Goal: Task Accomplishment & Management: Complete application form

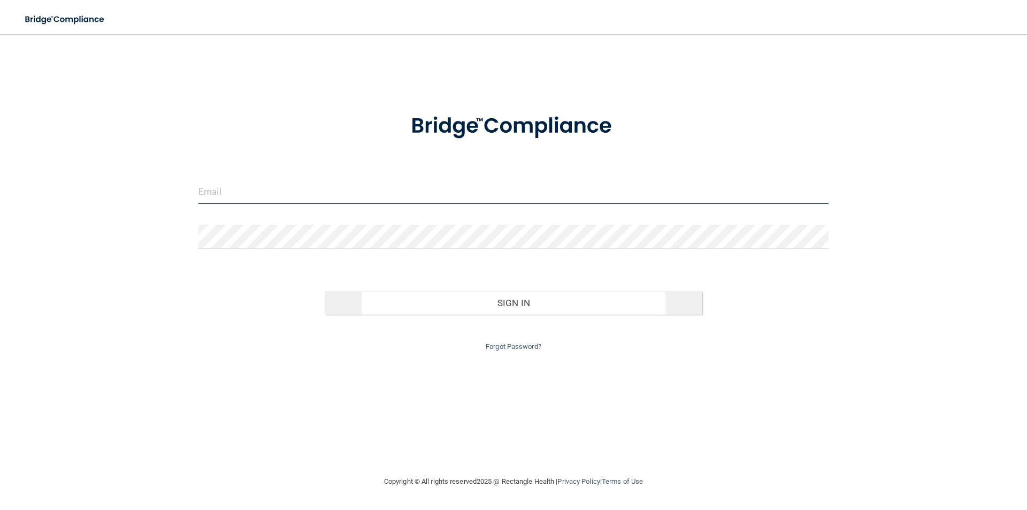
type input "[EMAIL_ADDRESS][DOMAIN_NAME]"
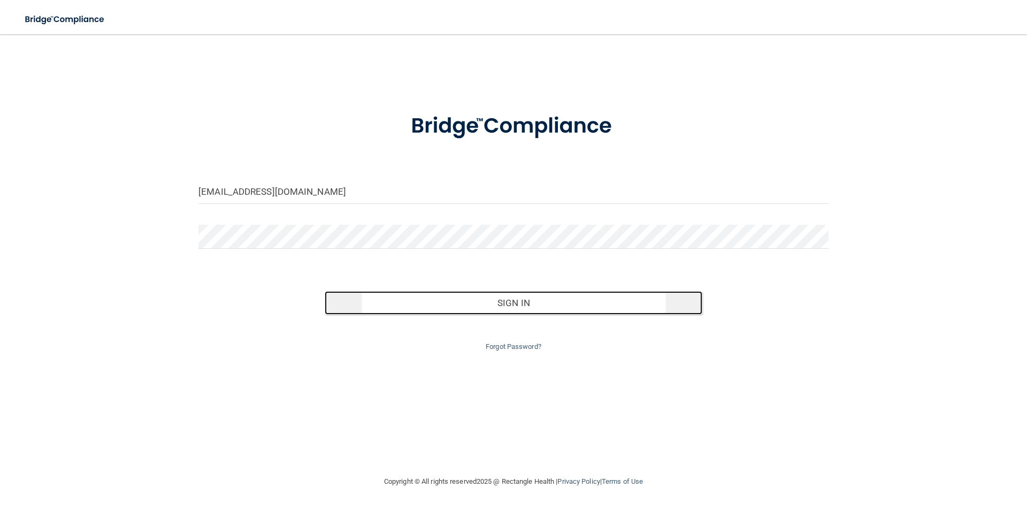
click at [537, 306] on button "Sign In" at bounding box center [514, 303] width 378 height 24
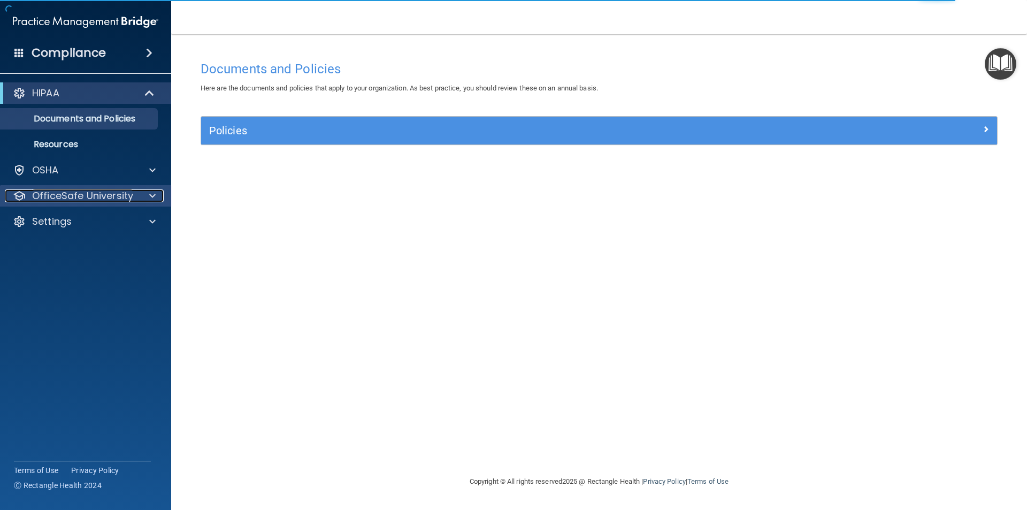
click at [131, 197] on p "OfficeSafe University" at bounding box center [82, 195] width 101 height 13
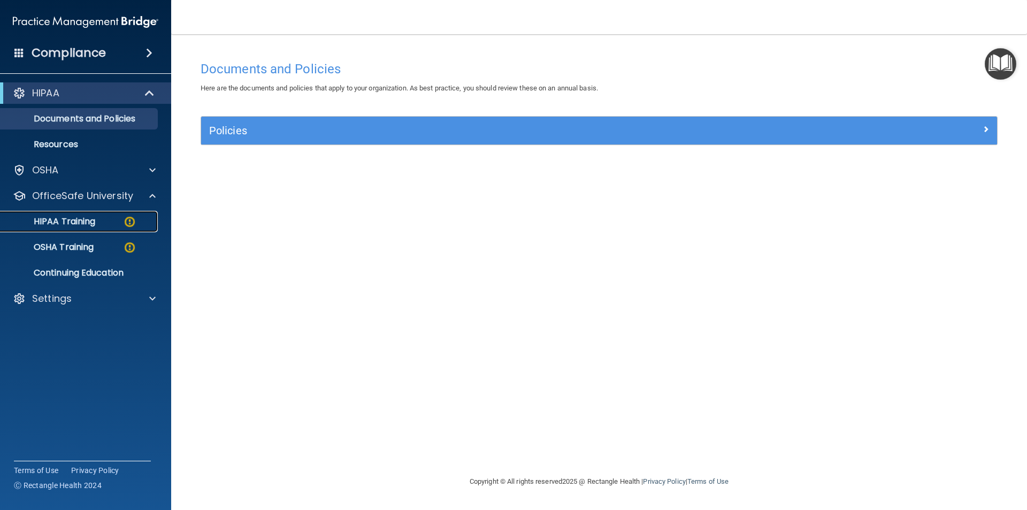
click at [138, 221] on div "HIPAA Training" at bounding box center [80, 221] width 146 height 11
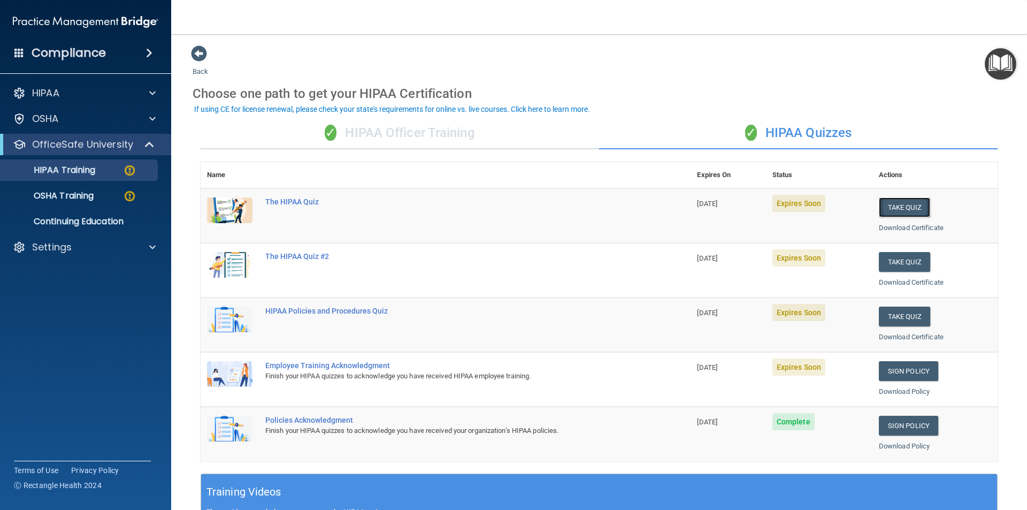
click at [893, 207] on button "Take Quiz" at bounding box center [904, 207] width 51 height 20
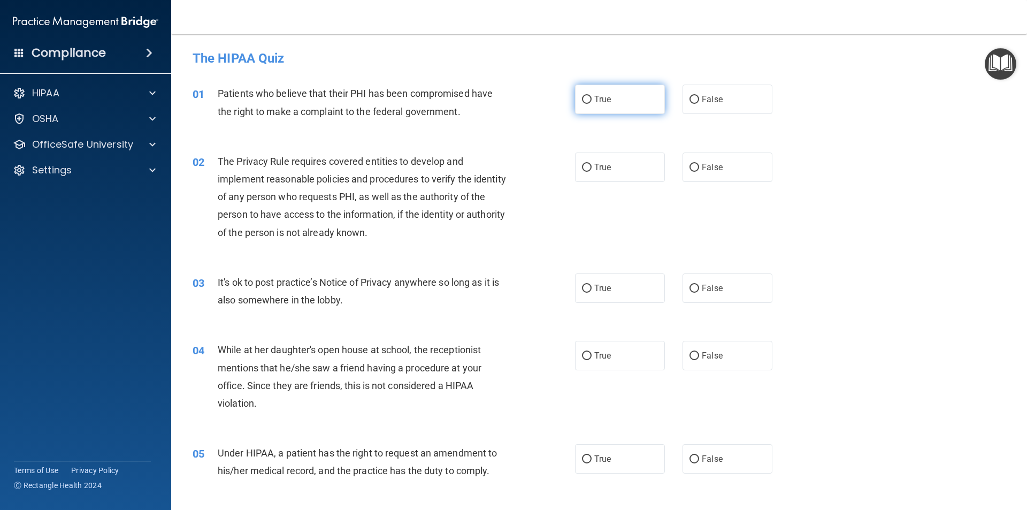
click at [598, 104] on label "True" at bounding box center [620, 98] width 90 height 29
click at [591, 104] on input "True" at bounding box center [587, 100] width 10 height 8
radio input "true"
click at [606, 174] on label "True" at bounding box center [620, 166] width 90 height 29
click at [591, 172] on input "True" at bounding box center [587, 168] width 10 height 8
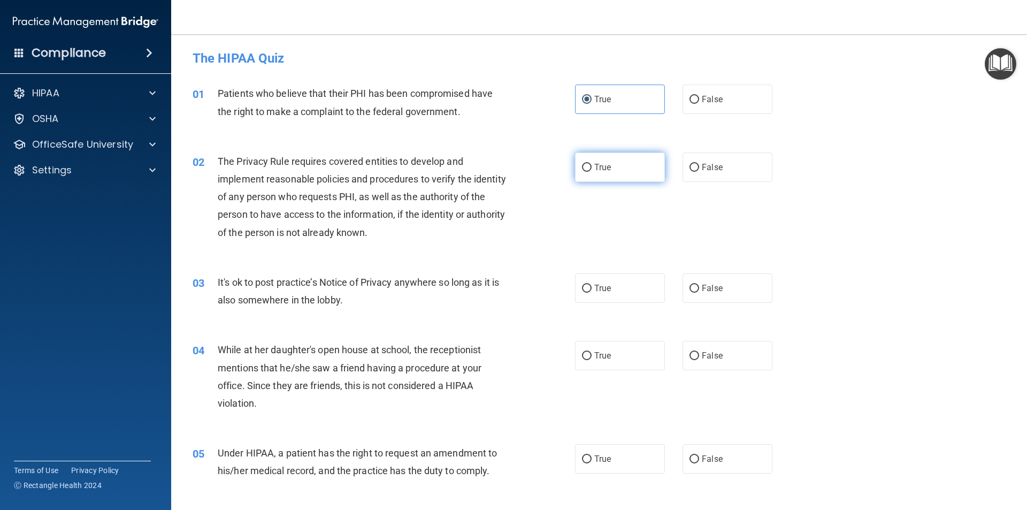
radio input "true"
click at [702, 283] on span "False" at bounding box center [712, 288] width 21 height 10
click at [699, 284] on input "False" at bounding box center [694, 288] width 10 height 8
radio input "true"
click at [726, 351] on label "False" at bounding box center [727, 355] width 90 height 29
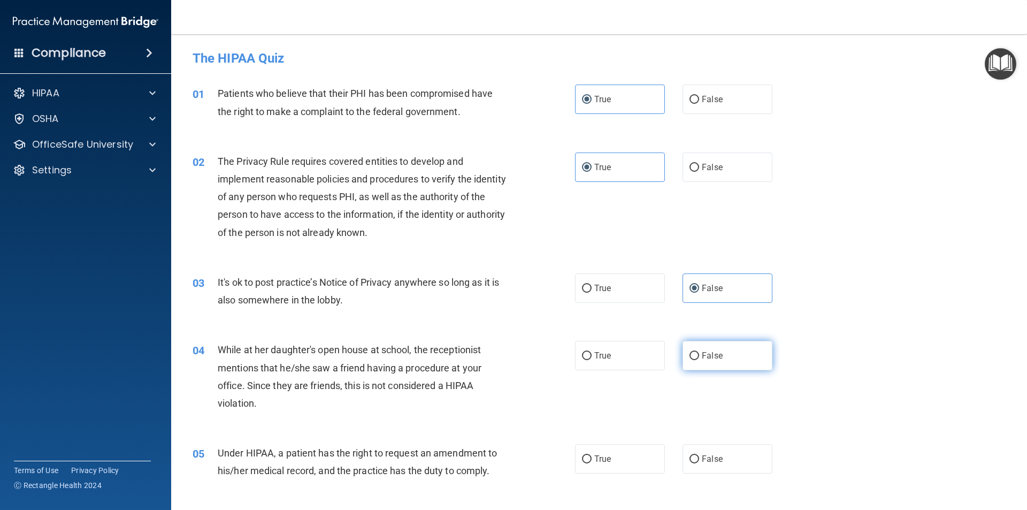
click at [699, 352] on input "False" at bounding box center [694, 356] width 10 height 8
radio input "true"
click at [705, 459] on span "False" at bounding box center [712, 458] width 21 height 10
click at [699, 459] on input "False" at bounding box center [694, 459] width 10 height 8
radio input "true"
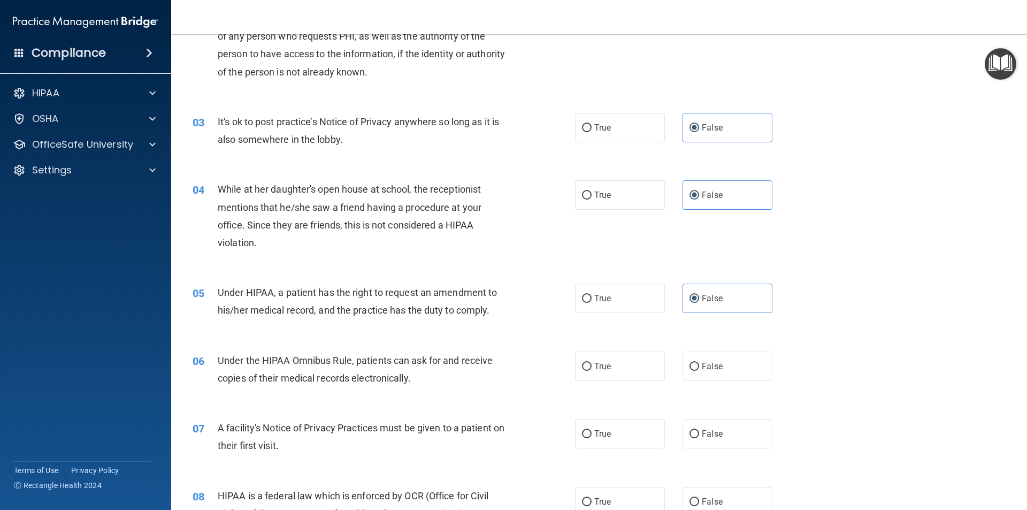
scroll to position [374, 0]
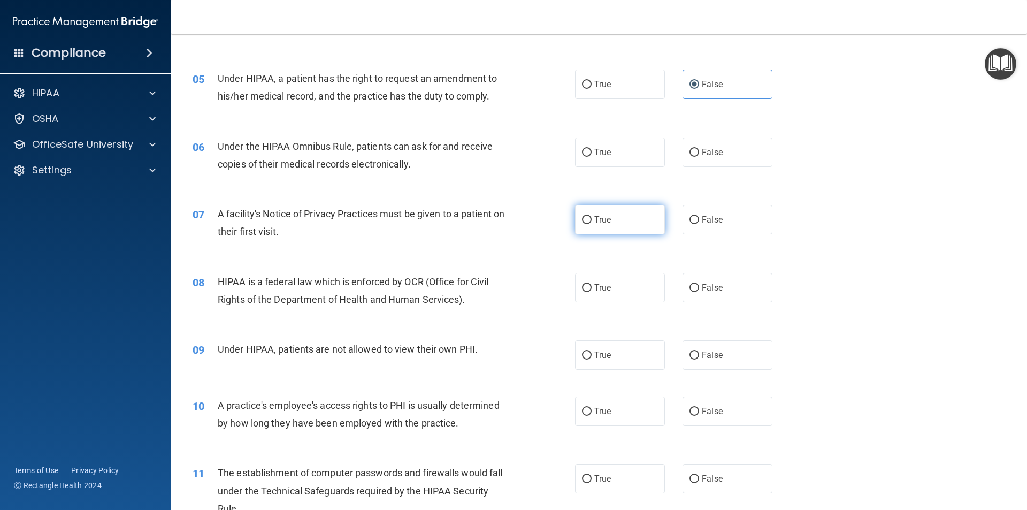
click at [609, 214] on label "True" at bounding box center [620, 219] width 90 height 29
click at [591, 216] on input "True" at bounding box center [587, 220] width 10 height 8
radio input "true"
click at [608, 156] on label "True" at bounding box center [620, 151] width 90 height 29
click at [591, 156] on input "True" at bounding box center [587, 153] width 10 height 8
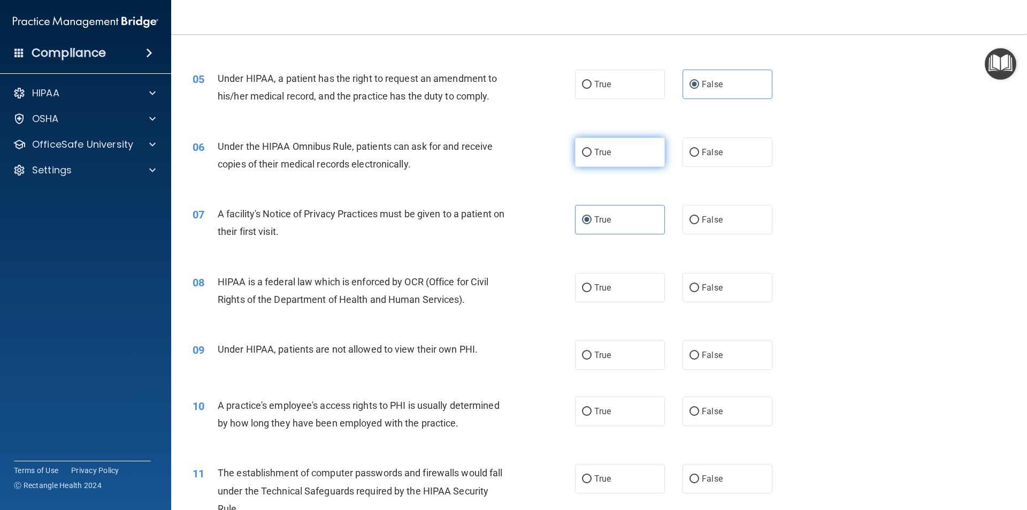
radio input "true"
click at [615, 288] on label "True" at bounding box center [620, 287] width 90 height 29
click at [591, 288] on input "True" at bounding box center [587, 288] width 10 height 8
radio input "true"
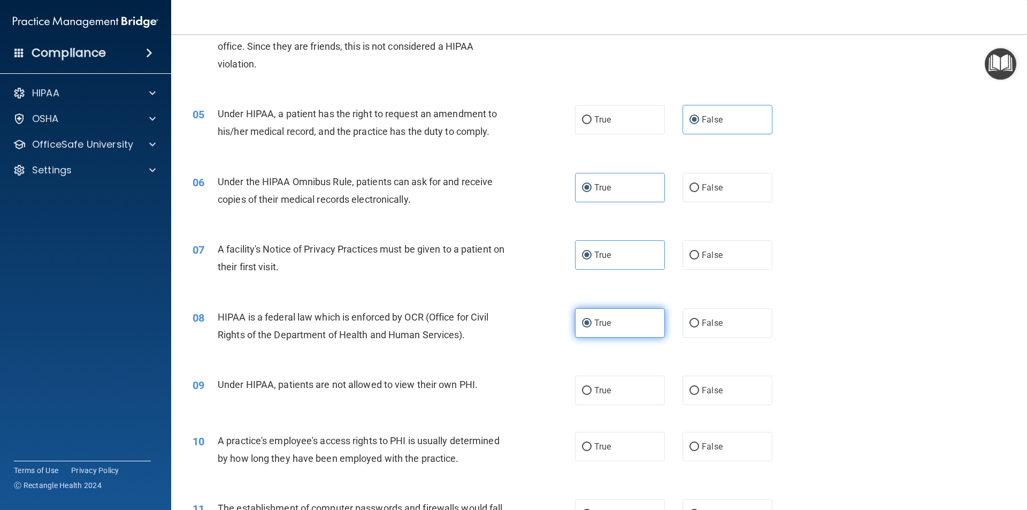
scroll to position [321, 0]
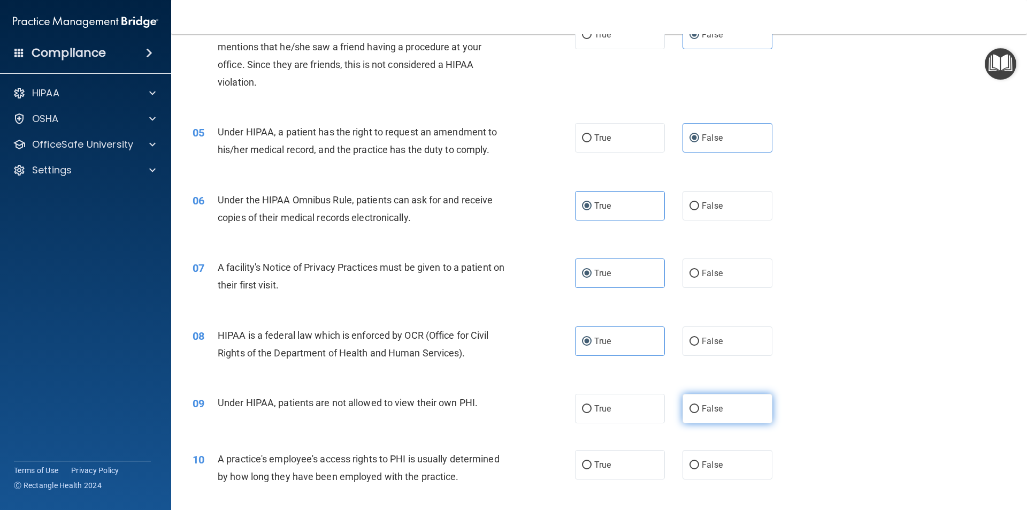
click at [705, 412] on span "False" at bounding box center [712, 408] width 21 height 10
click at [699, 412] on input "False" at bounding box center [694, 409] width 10 height 8
radio input "true"
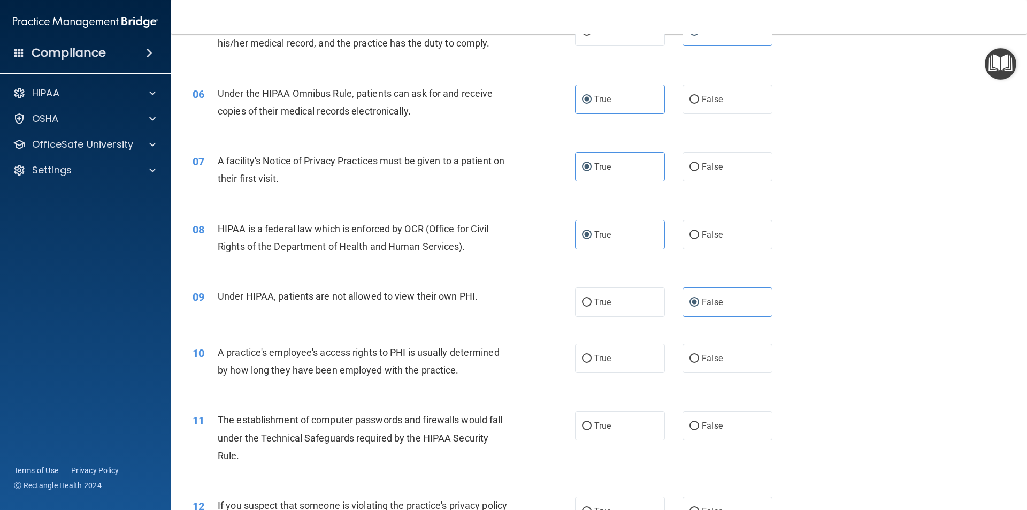
scroll to position [428, 0]
click at [718, 355] on label "False" at bounding box center [727, 357] width 90 height 29
click at [699, 355] on input "False" at bounding box center [694, 358] width 10 height 8
radio input "true"
click at [628, 424] on label "True" at bounding box center [620, 424] width 90 height 29
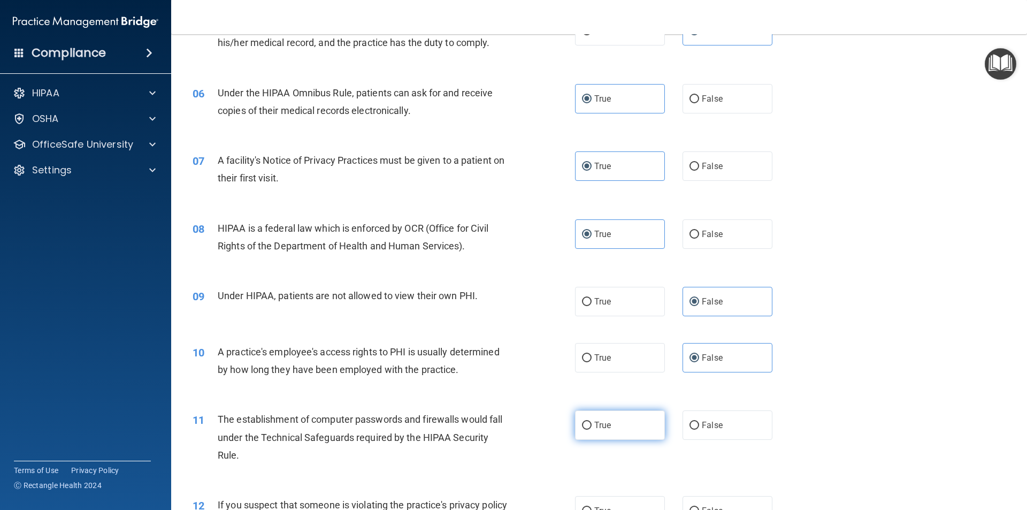
click at [591, 424] on input "True" at bounding box center [587, 425] width 10 height 8
radio input "true"
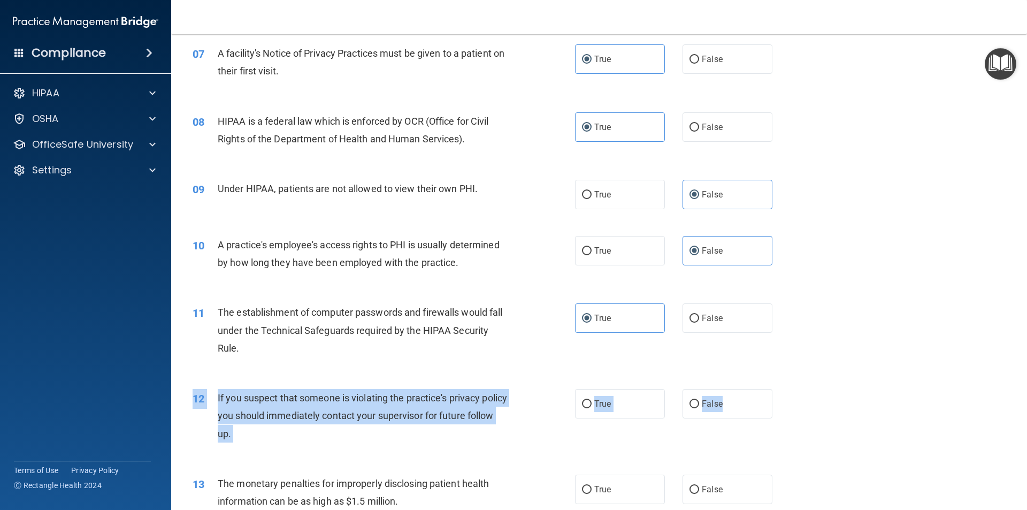
drag, startPoint x: 722, startPoint y: 406, endPoint x: 639, endPoint y: 443, distance: 91.2
click at [643, 447] on div "12 If you suspect that someone is violating the practice's privacy policy you s…" at bounding box center [598, 418] width 829 height 86
click at [617, 413] on label "True" at bounding box center [620, 403] width 90 height 29
click at [591, 408] on input "True" at bounding box center [587, 404] width 10 height 8
radio input "true"
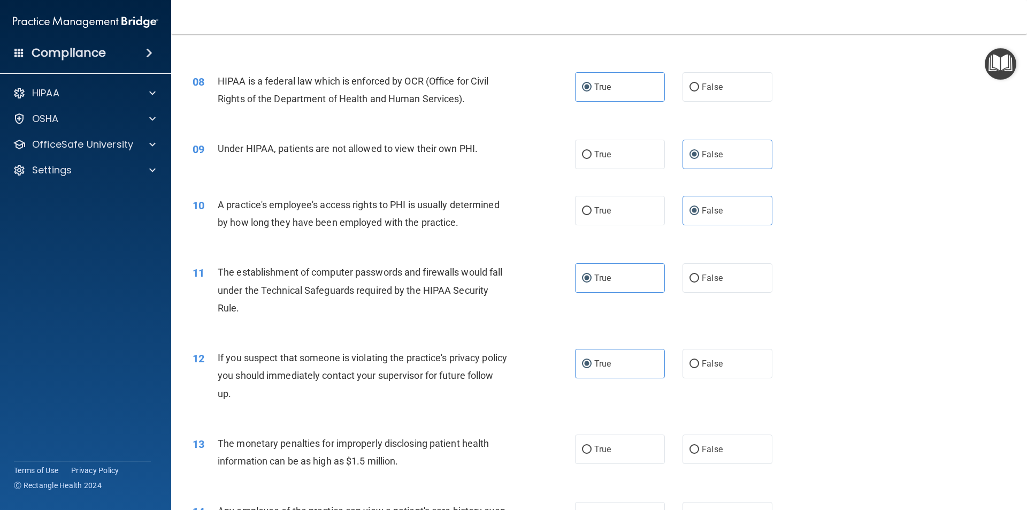
scroll to position [642, 0]
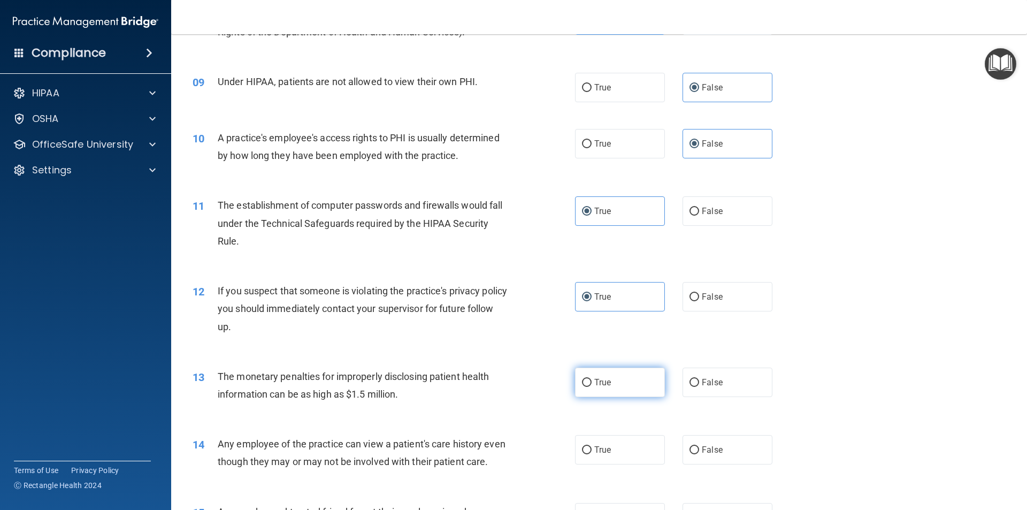
click at [614, 386] on label "True" at bounding box center [620, 381] width 90 height 29
click at [591, 386] on input "True" at bounding box center [587, 383] width 10 height 8
radio input "true"
click at [625, 458] on label "True" at bounding box center [620, 449] width 90 height 29
click at [591, 454] on input "True" at bounding box center [587, 450] width 10 height 8
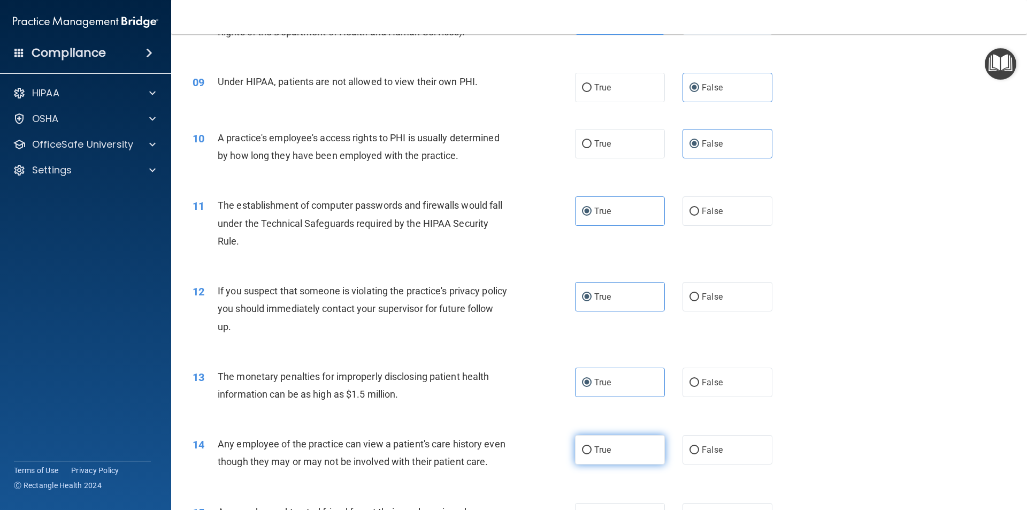
radio input "true"
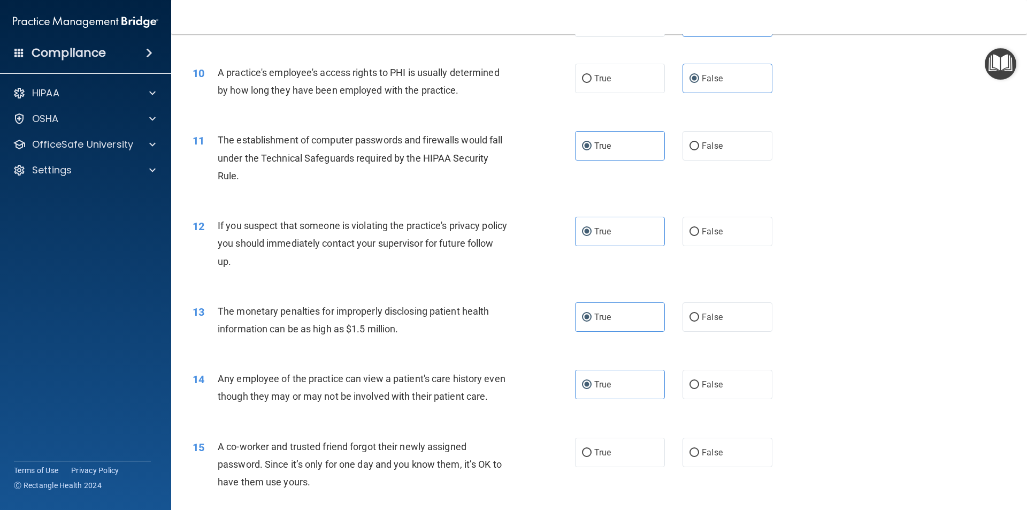
scroll to position [802, 0]
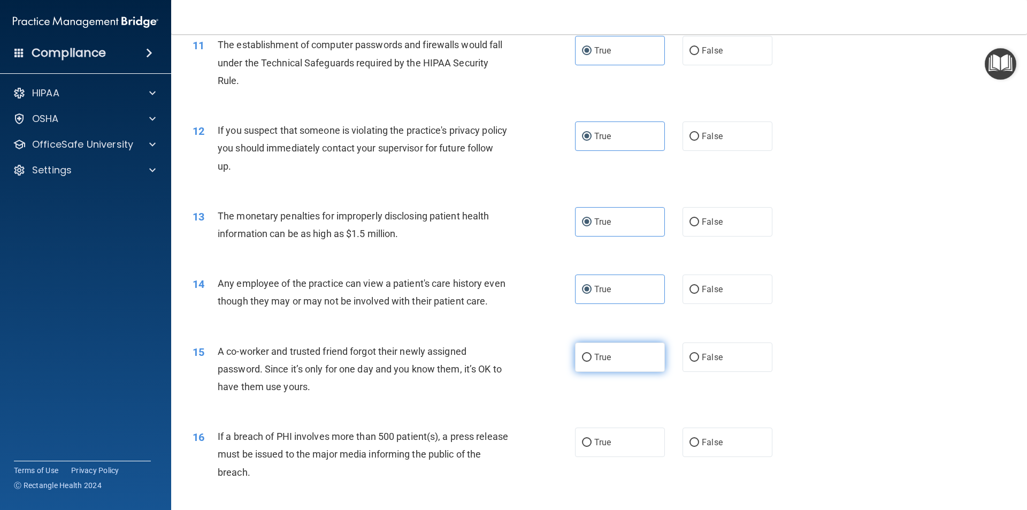
click at [616, 372] on label "True" at bounding box center [620, 356] width 90 height 29
click at [591, 362] on input "True" at bounding box center [587, 357] width 10 height 8
radio input "true"
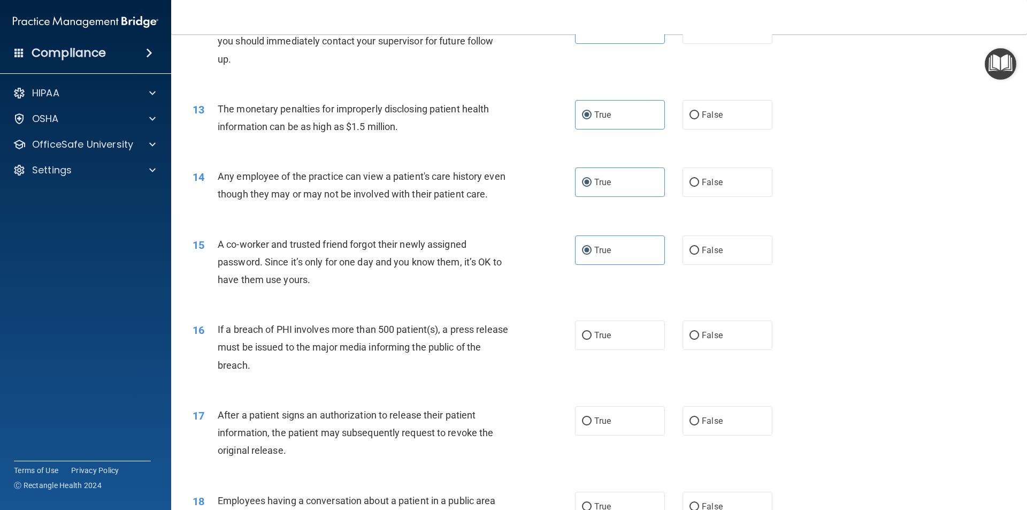
scroll to position [963, 0]
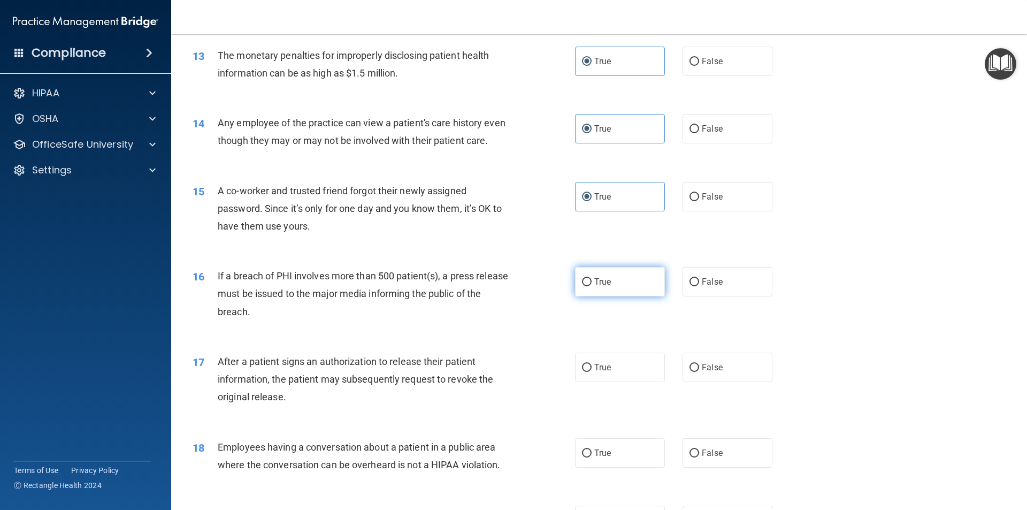
click at [603, 287] on span "True" at bounding box center [602, 281] width 17 height 10
click at [591, 286] on input "True" at bounding box center [587, 282] width 10 height 8
radio input "true"
click at [594, 382] on label "True" at bounding box center [620, 366] width 90 height 29
click at [591, 372] on input "True" at bounding box center [587, 368] width 10 height 8
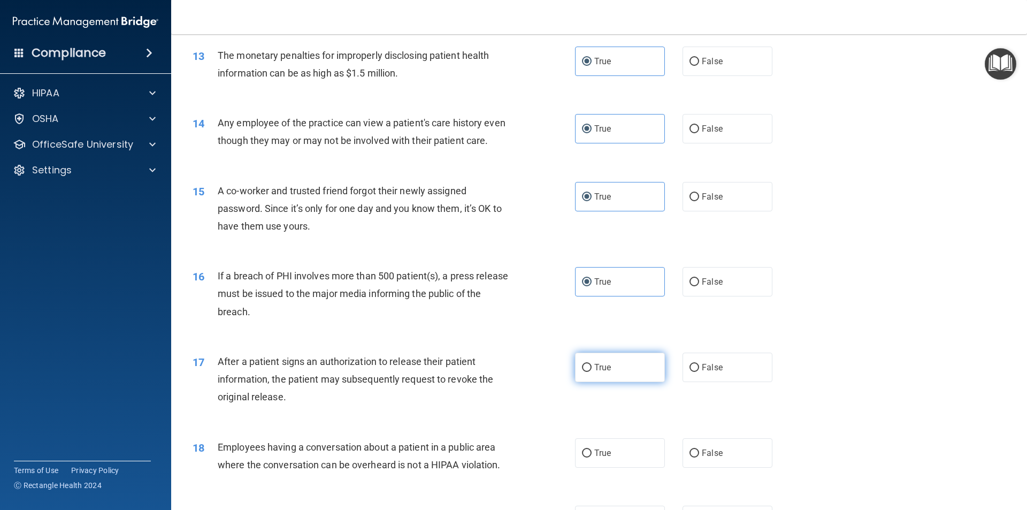
radio input "true"
click at [611, 460] on label "True" at bounding box center [620, 452] width 90 height 29
click at [591, 457] on input "True" at bounding box center [587, 453] width 10 height 8
radio input "true"
click at [727, 462] on label "False" at bounding box center [727, 452] width 90 height 29
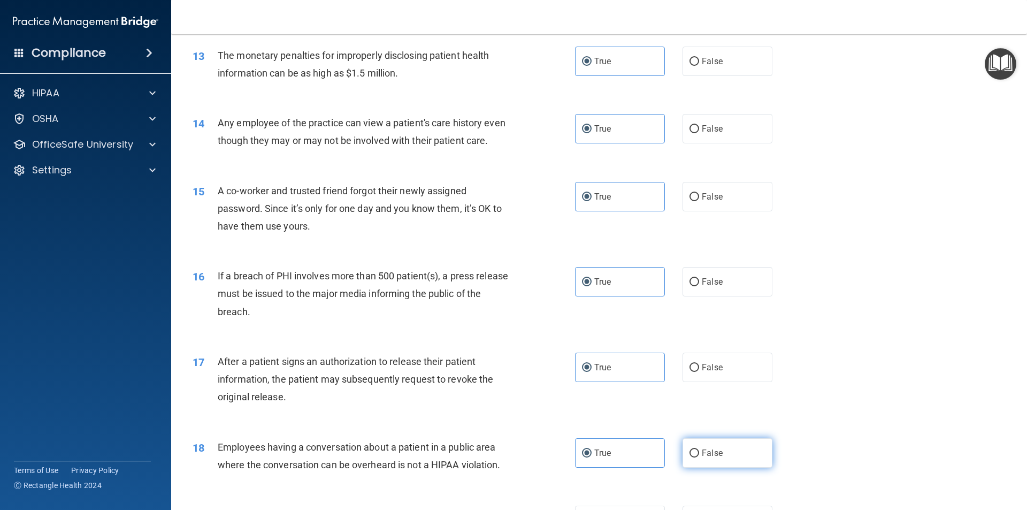
click at [699, 457] on input "False" at bounding box center [694, 453] width 10 height 8
radio input "true"
radio input "false"
click at [673, 425] on div "17 After a patient signs an authorization to release their patient information,…" at bounding box center [598, 382] width 829 height 86
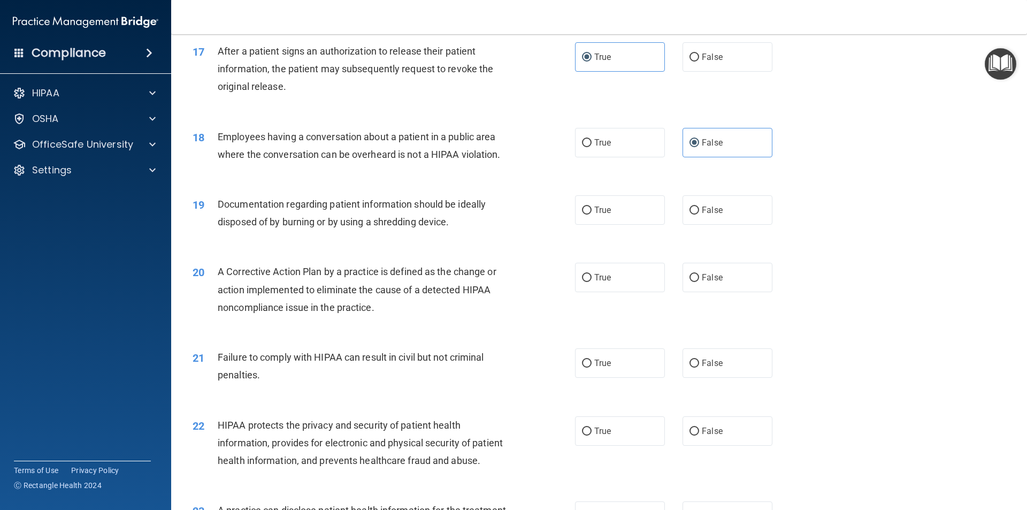
scroll to position [1337, 0]
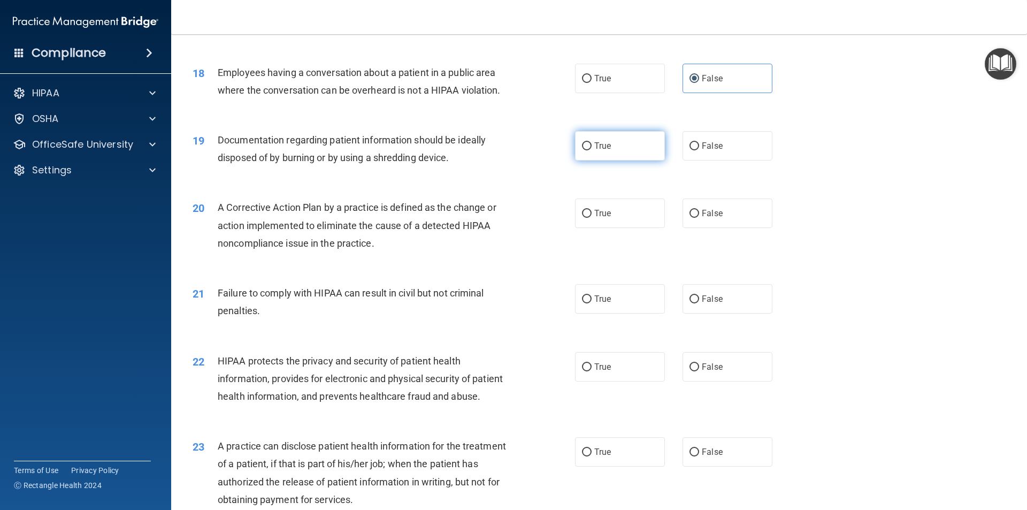
click at [594, 151] on span "True" at bounding box center [602, 146] width 17 height 10
click at [604, 218] on span "True" at bounding box center [602, 213] width 17 height 10
click at [591, 218] on input "True" at bounding box center [587, 214] width 10 height 8
radio input "true"
click at [725, 313] on label "False" at bounding box center [727, 298] width 90 height 29
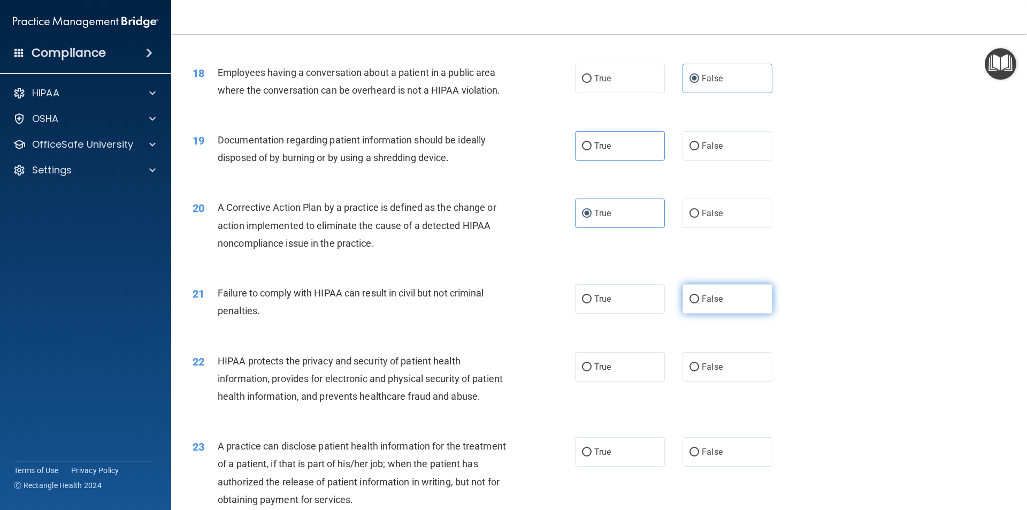
click at [699, 303] on input "False" at bounding box center [694, 299] width 10 height 8
radio input "true"
click at [628, 381] on label "True" at bounding box center [620, 366] width 90 height 29
click at [591, 371] on input "True" at bounding box center [587, 367] width 10 height 8
radio input "true"
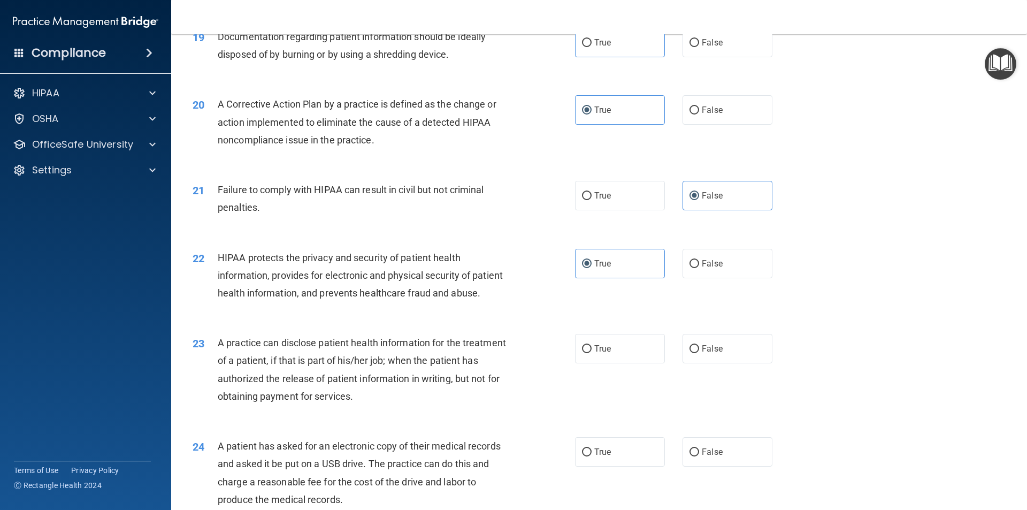
scroll to position [1444, 0]
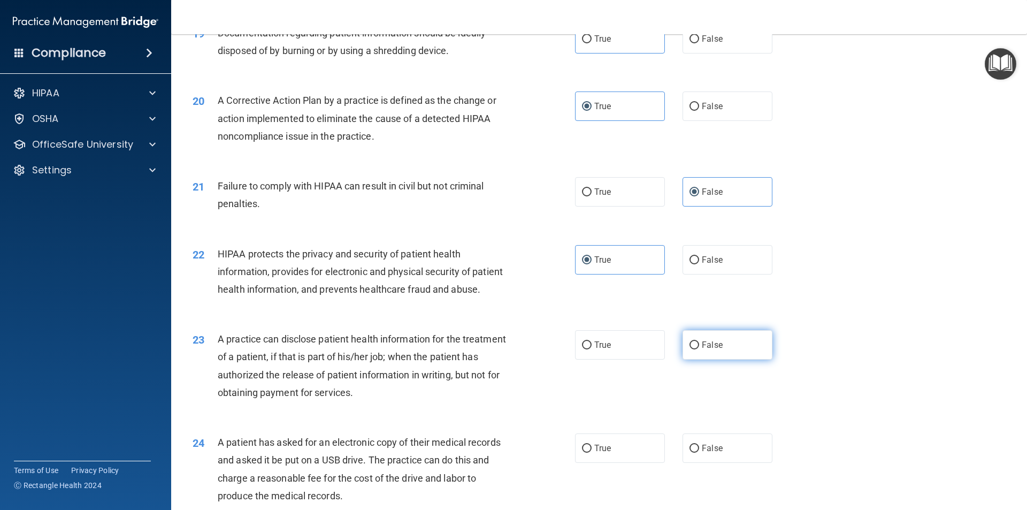
click at [710, 350] on span "False" at bounding box center [712, 345] width 21 height 10
click at [699, 349] on input "False" at bounding box center [694, 345] width 10 height 8
radio input "true"
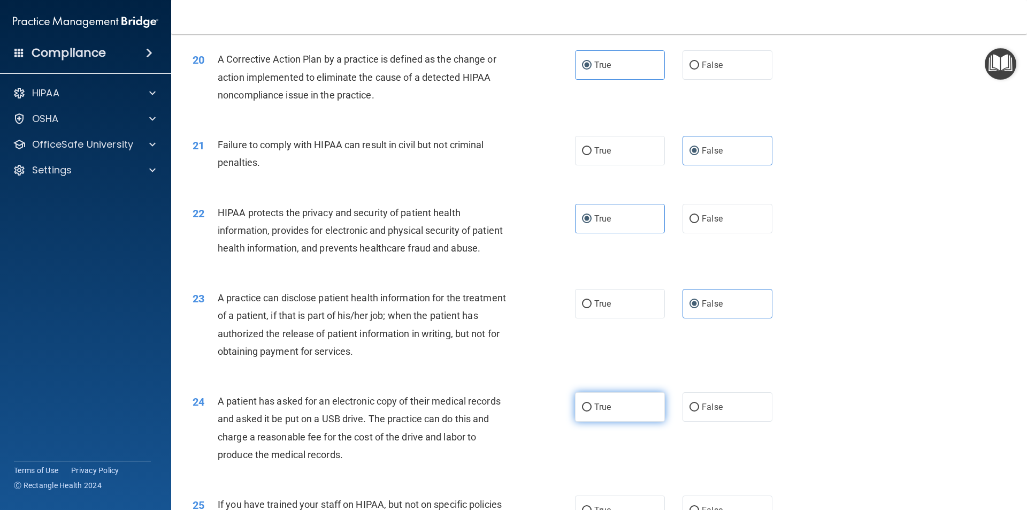
scroll to position [1551, 0]
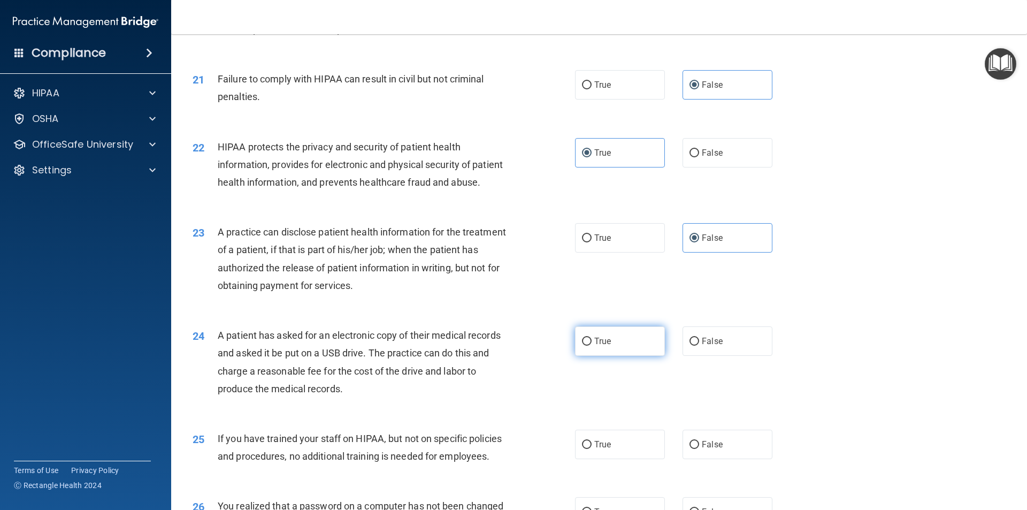
click at [596, 356] on label "True" at bounding box center [620, 340] width 90 height 29
click at [591, 345] on input "True" at bounding box center [587, 341] width 10 height 8
radio input "true"
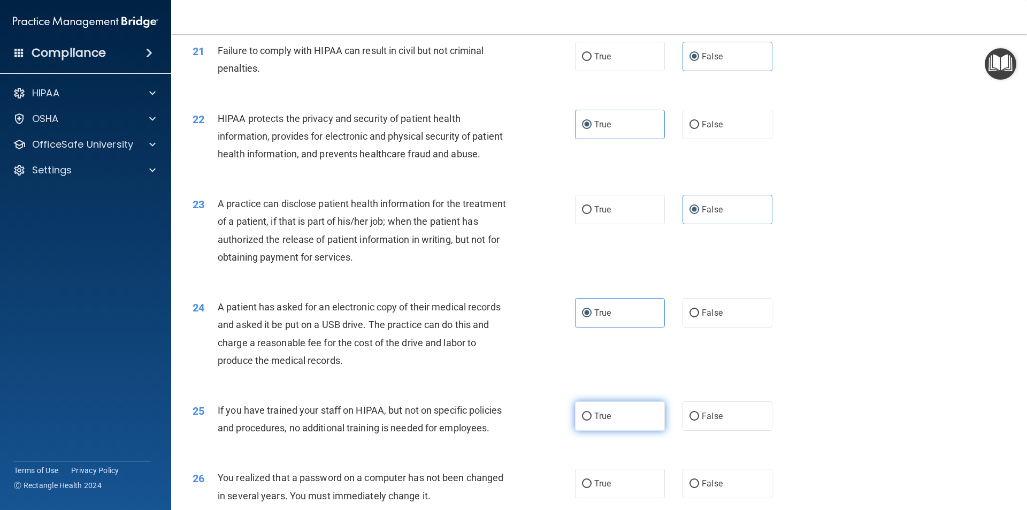
scroll to position [1604, 0]
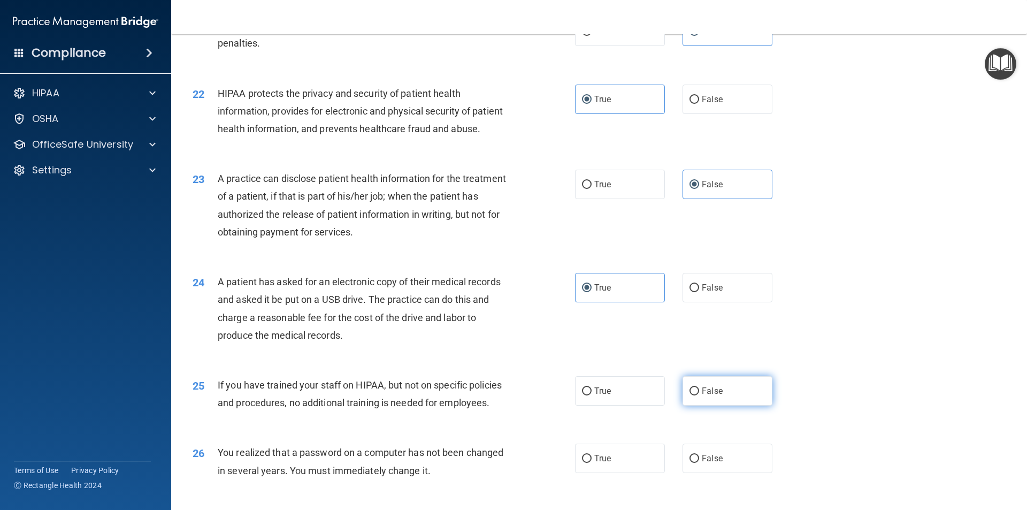
click at [710, 396] on span "False" at bounding box center [712, 391] width 21 height 10
click at [699, 395] on input "False" at bounding box center [694, 391] width 10 height 8
radio input "true"
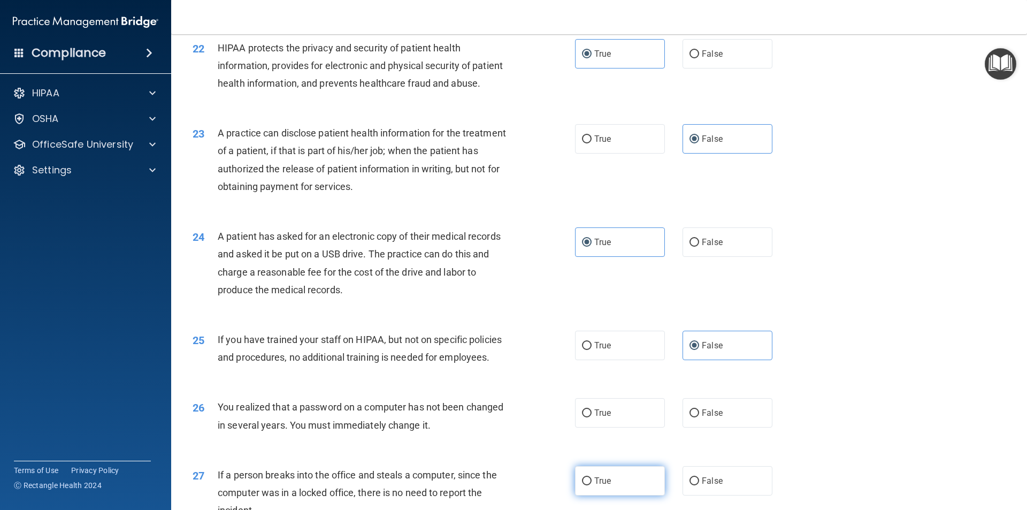
scroll to position [1711, 0]
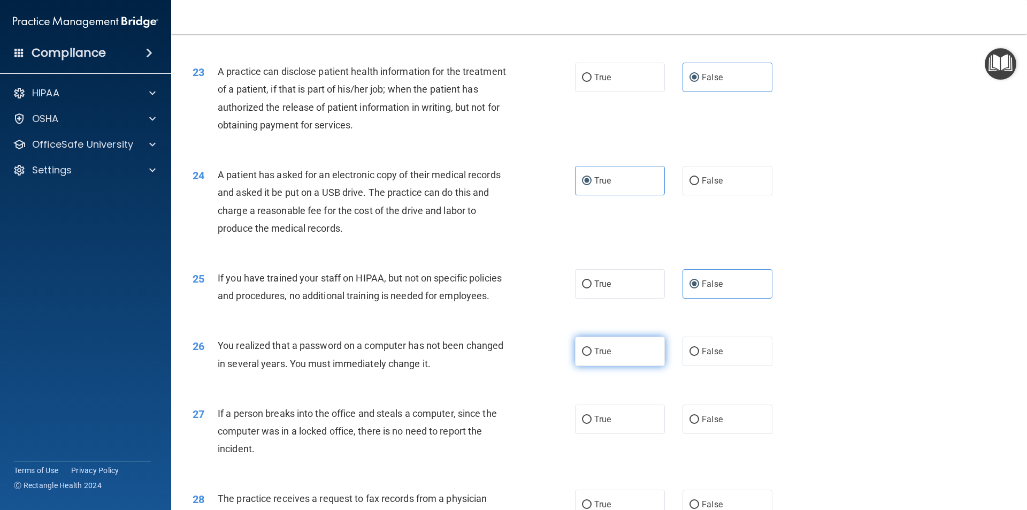
click at [622, 366] on label "True" at bounding box center [620, 350] width 90 height 29
click at [591, 356] on input "True" at bounding box center [587, 352] width 10 height 8
radio input "true"
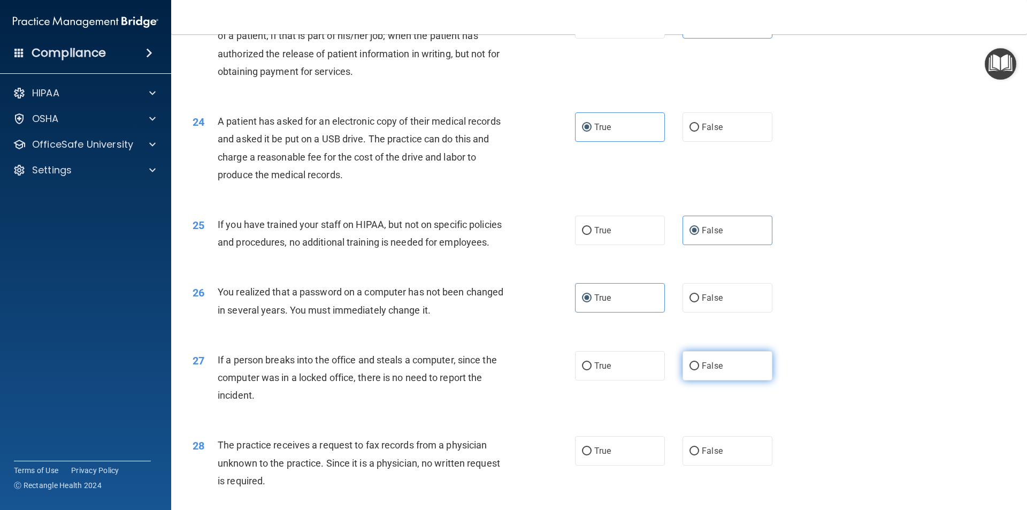
click at [724, 380] on label "False" at bounding box center [727, 365] width 90 height 29
click at [699, 370] on input "False" at bounding box center [694, 366] width 10 height 8
radio input "true"
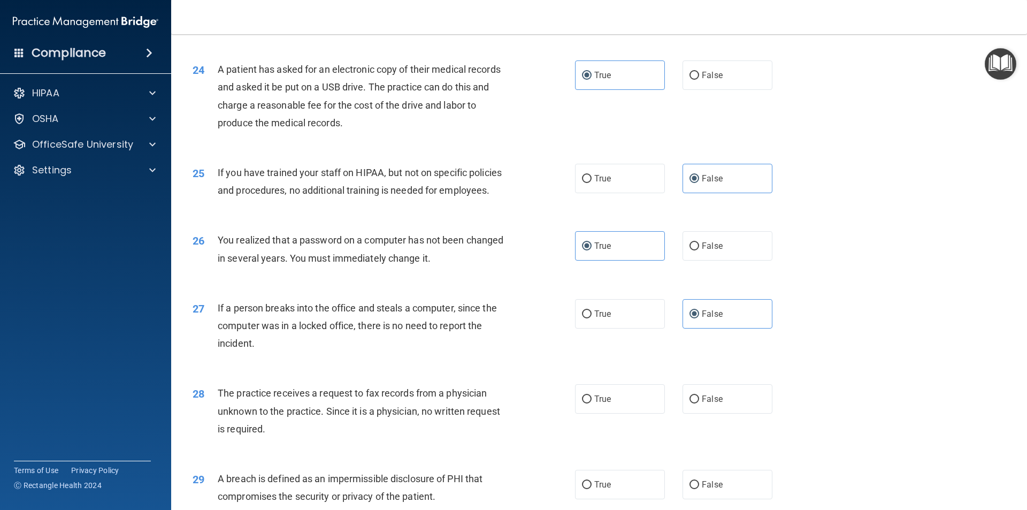
scroll to position [1872, 0]
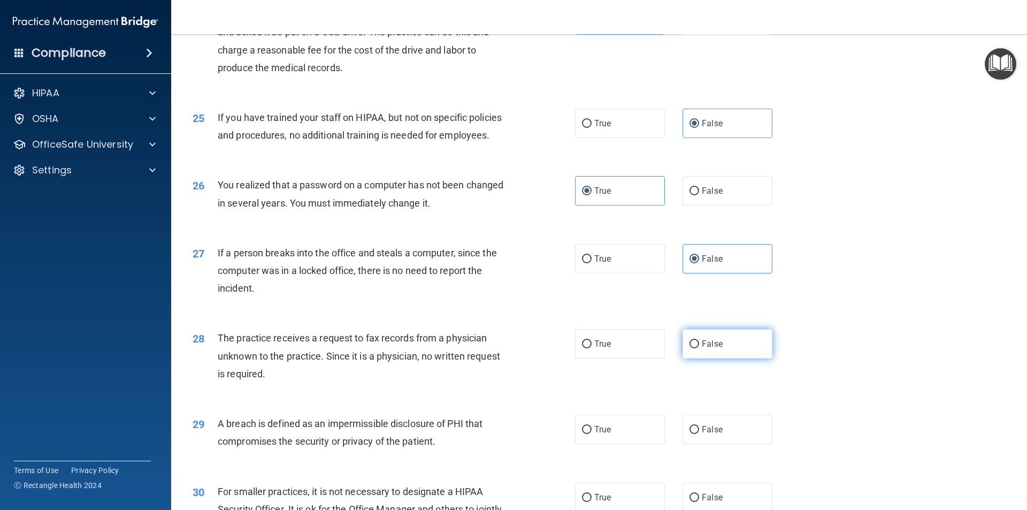
click at [718, 358] on label "False" at bounding box center [727, 343] width 90 height 29
click at [699, 348] on input "False" at bounding box center [694, 344] width 10 height 8
radio input "true"
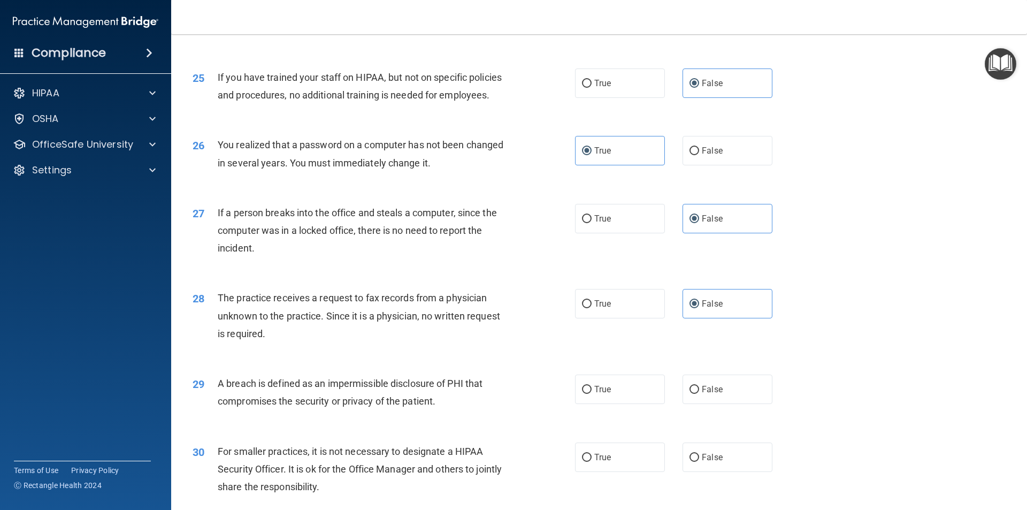
scroll to position [1979, 0]
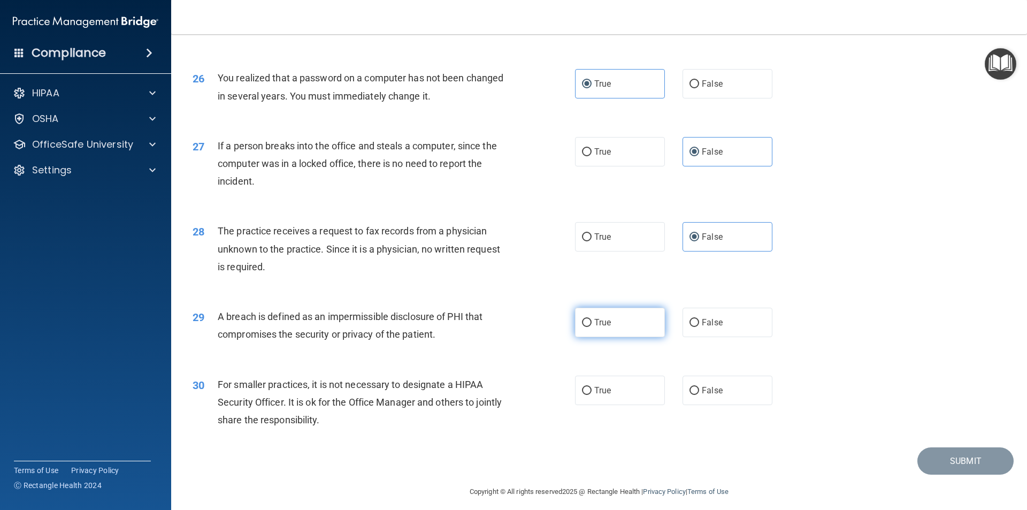
click at [621, 337] on label "True" at bounding box center [620, 321] width 90 height 29
click at [591, 327] on input "True" at bounding box center [587, 323] width 10 height 8
radio input "true"
click at [714, 395] on span "False" at bounding box center [712, 390] width 21 height 10
click at [699, 395] on input "False" at bounding box center [694, 391] width 10 height 8
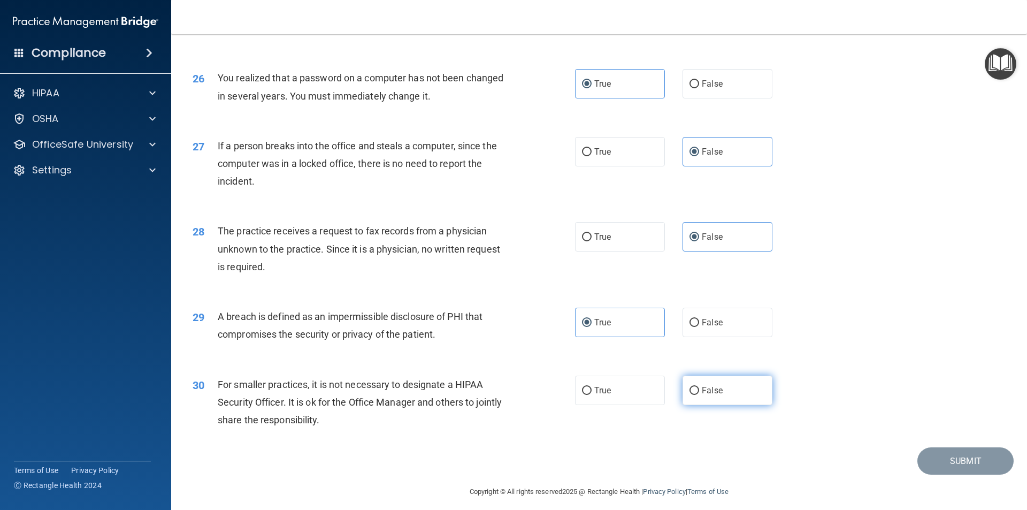
radio input "true"
click at [816, 362] on div "29 A breach is defined as an impermissible disclosure of PHI that compromises t…" at bounding box center [598, 327] width 829 height 67
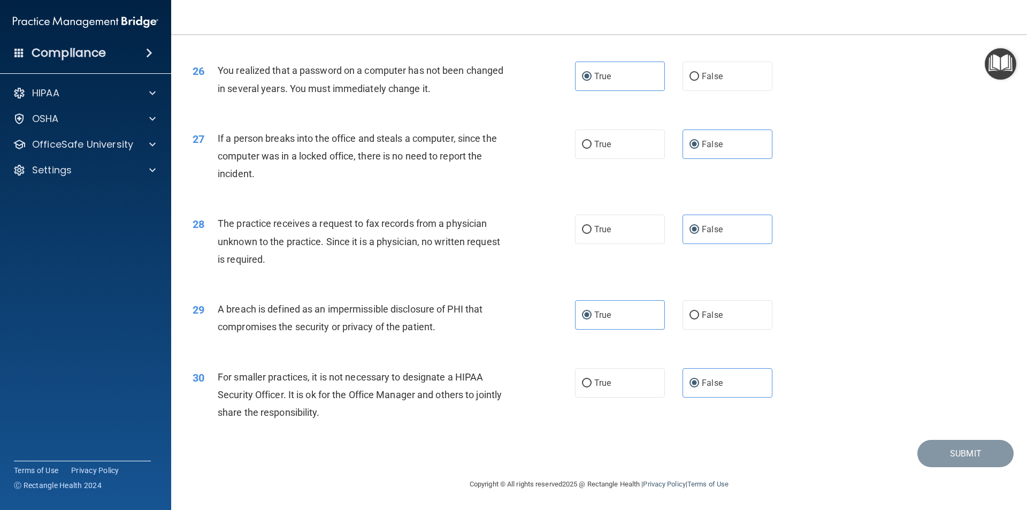
scroll to position [2021, 0]
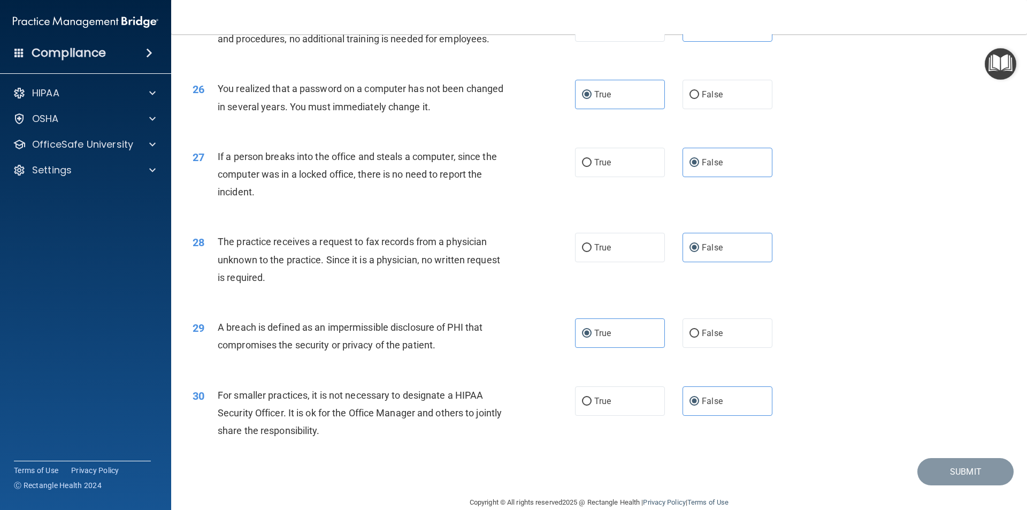
click at [925, 255] on div "28 The practice receives a request to fax records from a physician unknown to t…" at bounding box center [598, 262] width 829 height 86
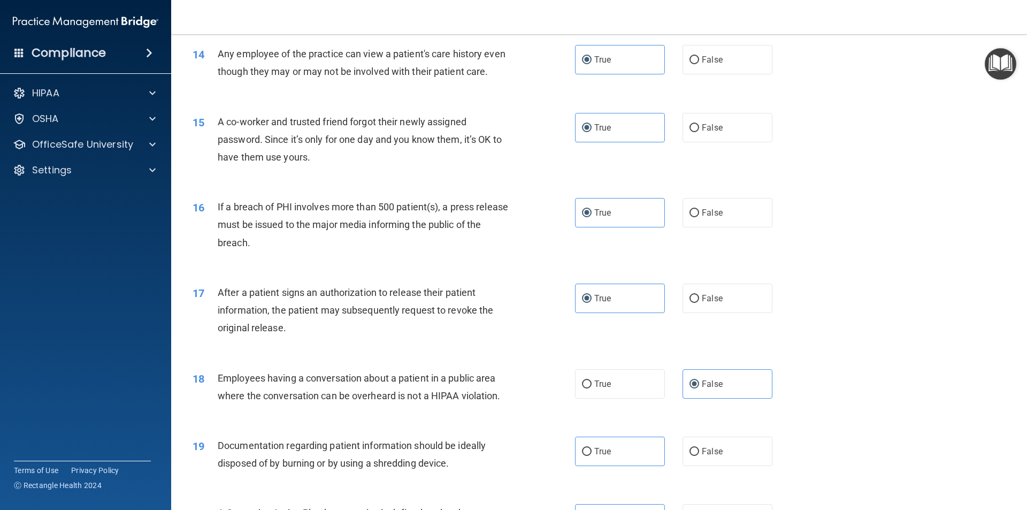
scroll to position [1064, 0]
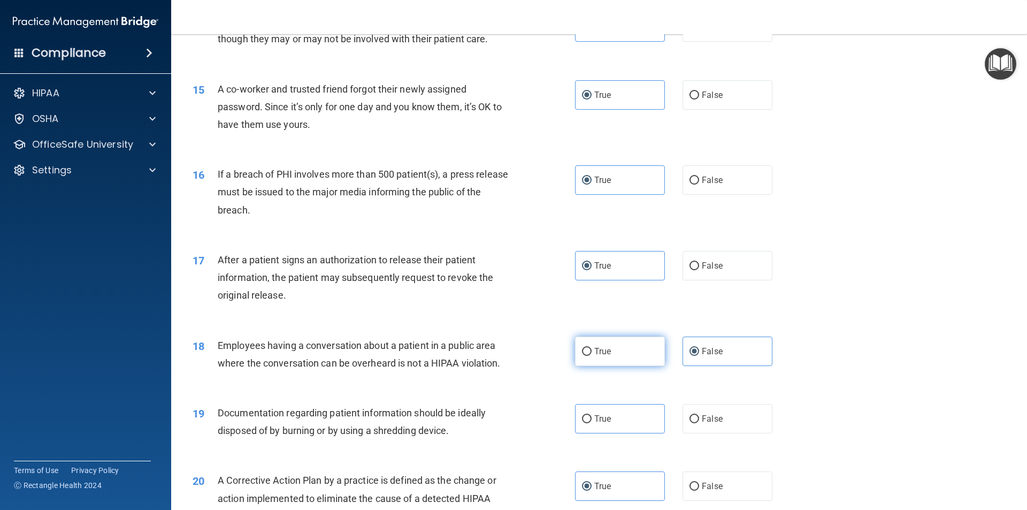
click at [606, 356] on span "True" at bounding box center [602, 351] width 17 height 10
click at [591, 356] on input "True" at bounding box center [587, 352] width 10 height 8
radio input "true"
click at [734, 366] on label "False" at bounding box center [727, 350] width 90 height 29
click at [699, 356] on input "False" at bounding box center [694, 352] width 10 height 8
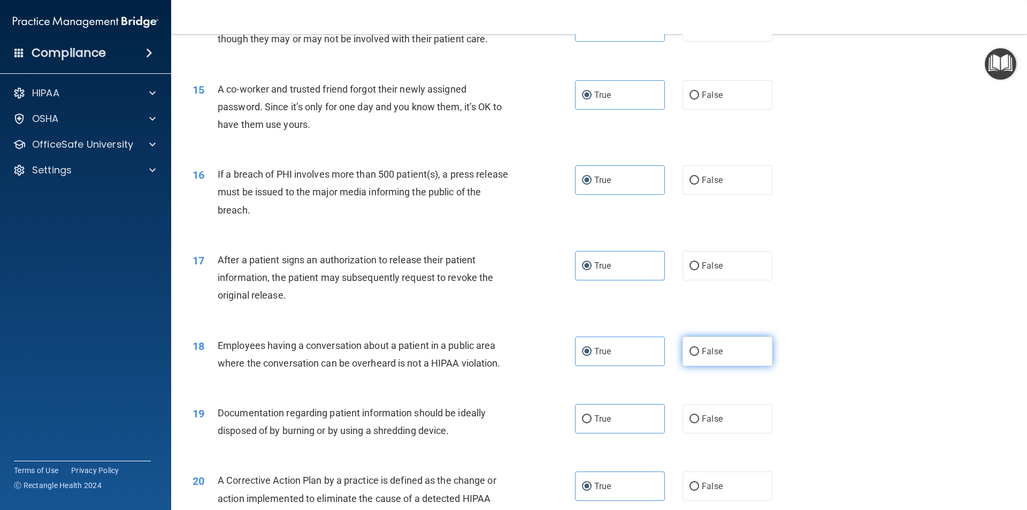
radio input "true"
radio input "false"
click at [644, 432] on label "True" at bounding box center [620, 418] width 90 height 29
click at [591, 423] on input "True" at bounding box center [587, 419] width 10 height 8
radio input "true"
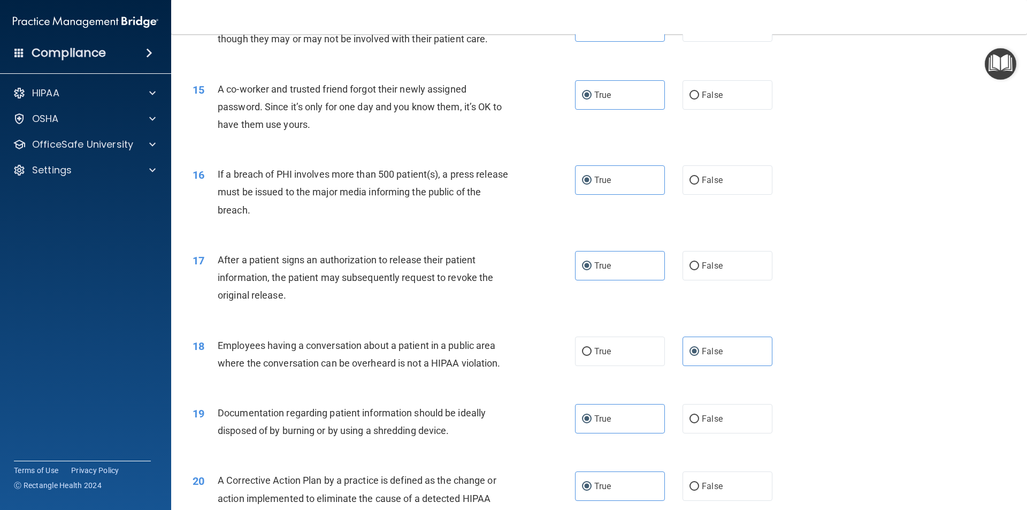
click at [906, 364] on div "18 Employees having a conversation about a patient in a public area where the c…" at bounding box center [598, 356] width 829 height 67
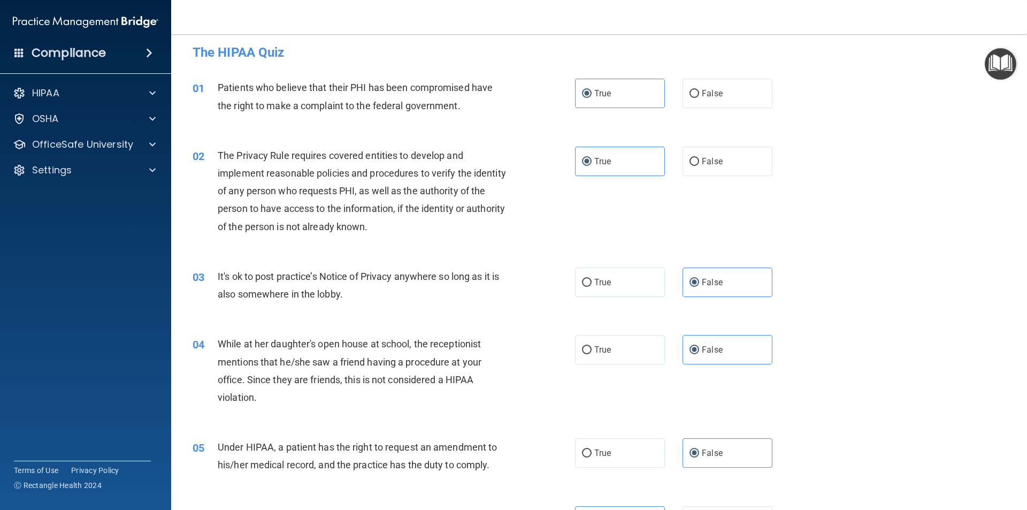
scroll to position [0, 0]
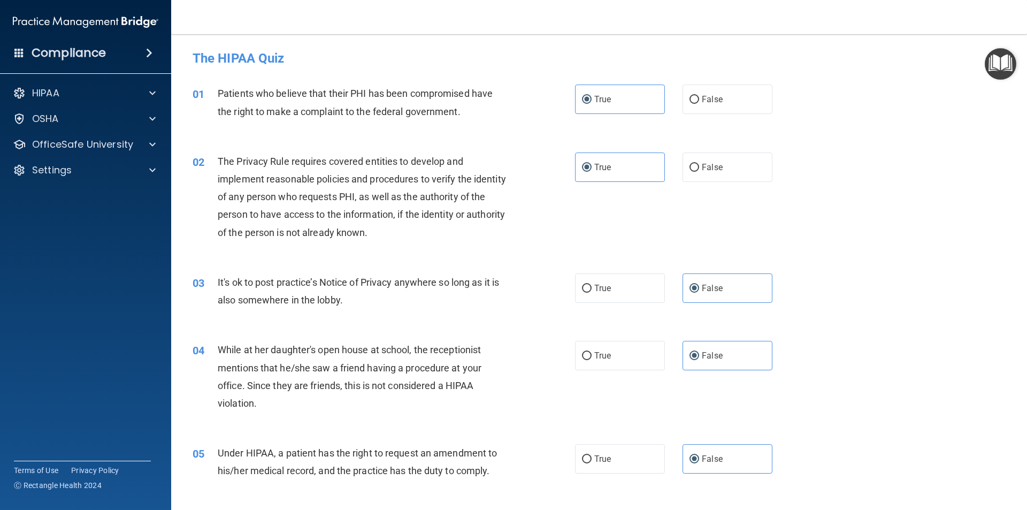
click at [891, 361] on div "04 While at her daughter's open house at school, the receptionist mentions that…" at bounding box center [598, 378] width 829 height 103
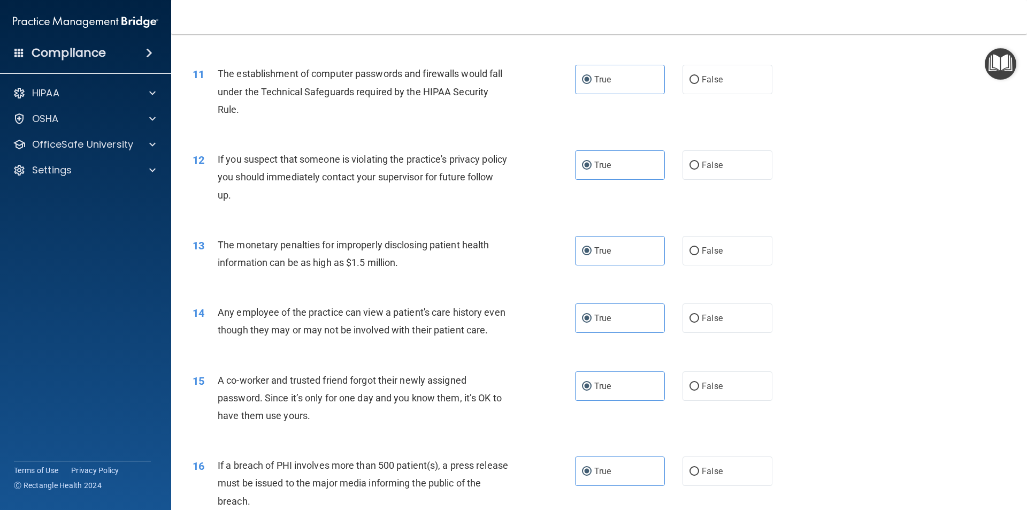
scroll to position [856, 0]
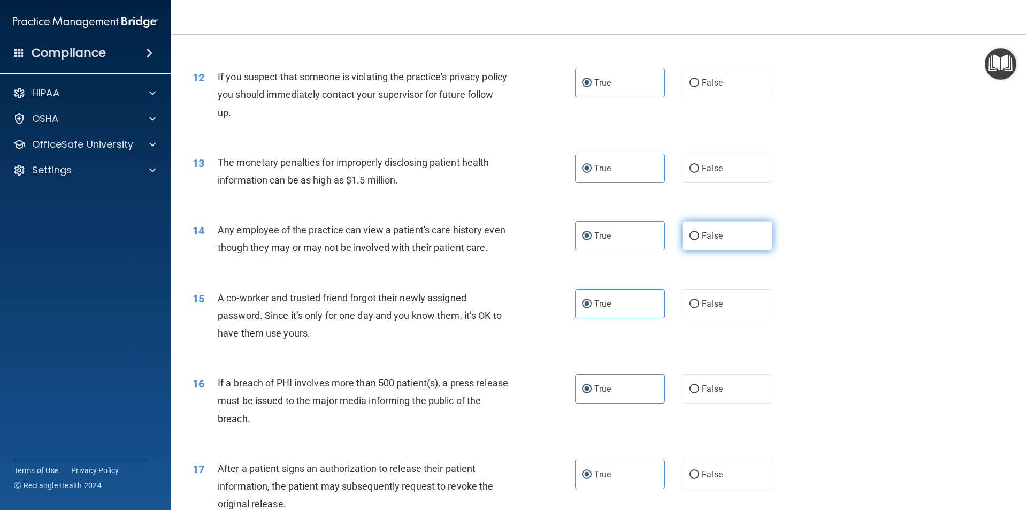
click at [711, 228] on label "False" at bounding box center [727, 235] width 90 height 29
click at [699, 232] on input "False" at bounding box center [694, 236] width 10 height 8
radio input "true"
radio input "false"
click at [719, 314] on label "False" at bounding box center [727, 303] width 90 height 29
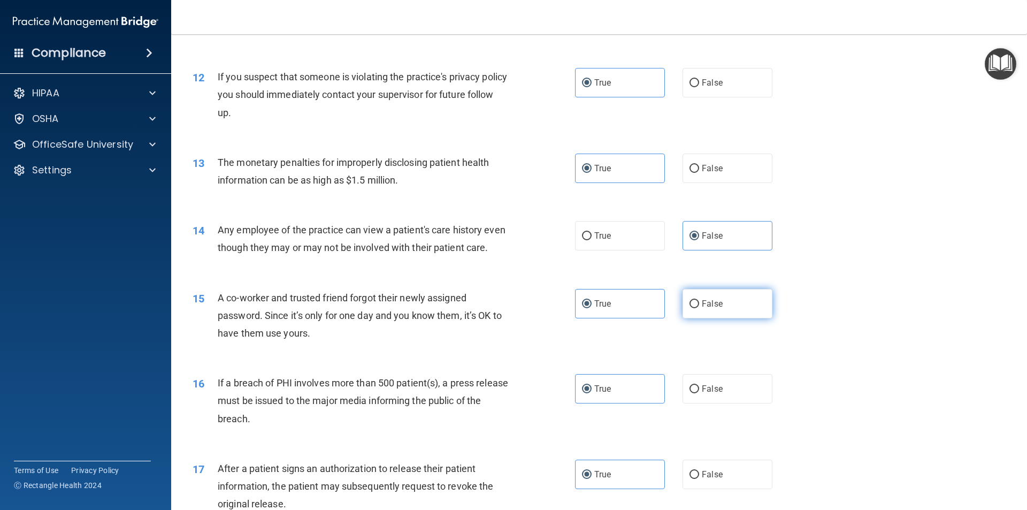
click at [699, 308] on input "False" at bounding box center [694, 304] width 10 height 8
radio input "true"
radio input "false"
click at [886, 386] on div "16 If a breach of PHI involves more than 500 patient(s), a press release must b…" at bounding box center [598, 403] width 829 height 86
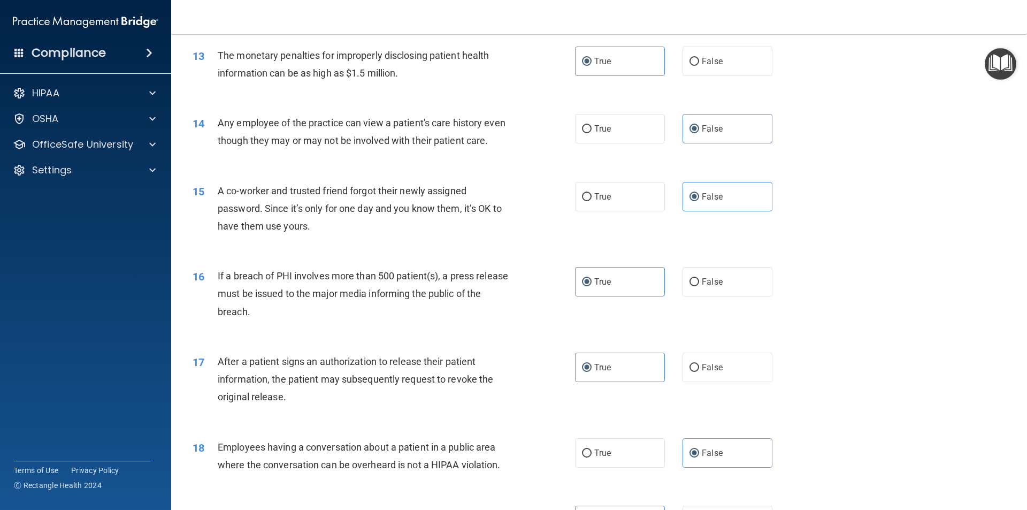
scroll to position [1070, 0]
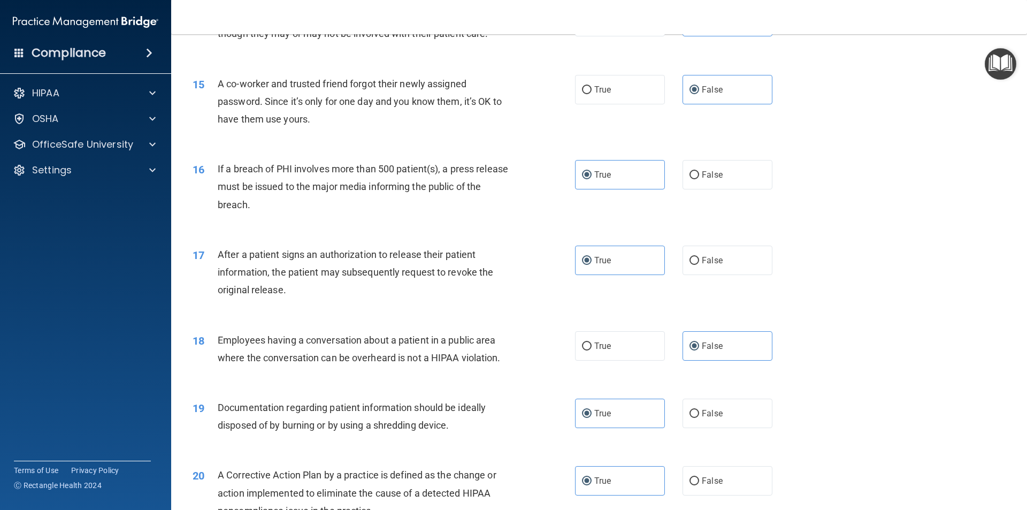
click at [894, 420] on div "19 Documentation regarding patient information should be ideally disposed of by…" at bounding box center [598, 418] width 829 height 67
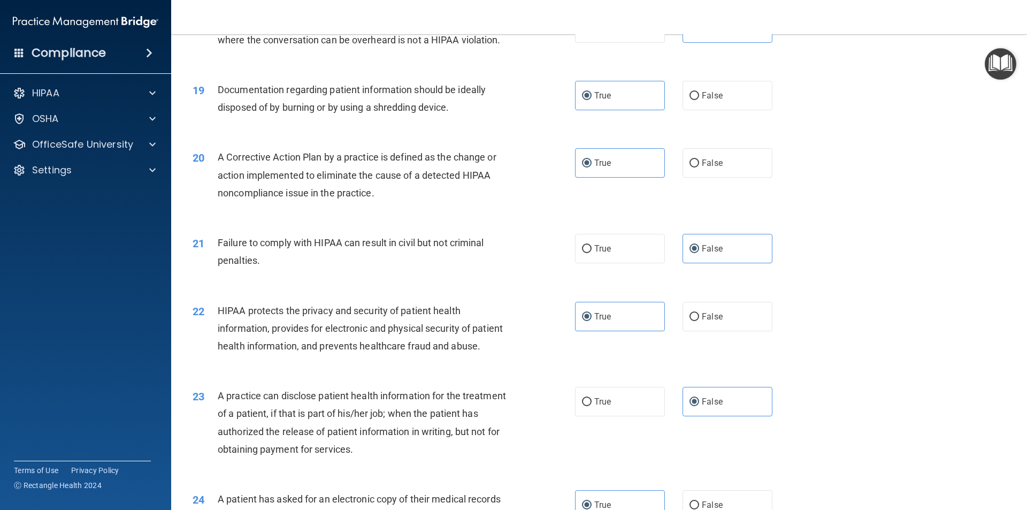
scroll to position [1390, 0]
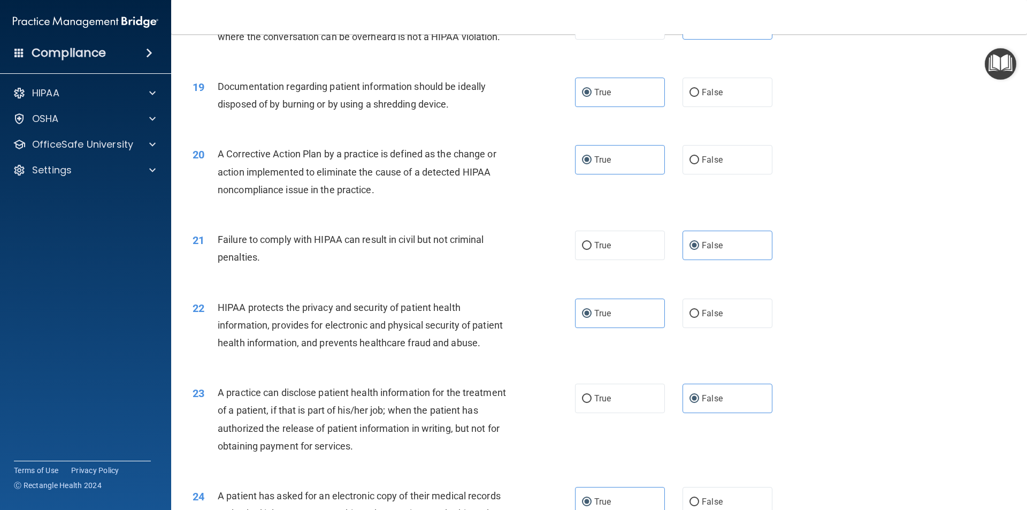
drag, startPoint x: 917, startPoint y: 347, endPoint x: 914, endPoint y: 351, distance: 5.5
click at [916, 346] on div "22 HIPAA protects the privacy and security of patient health information, provi…" at bounding box center [598, 328] width 829 height 86
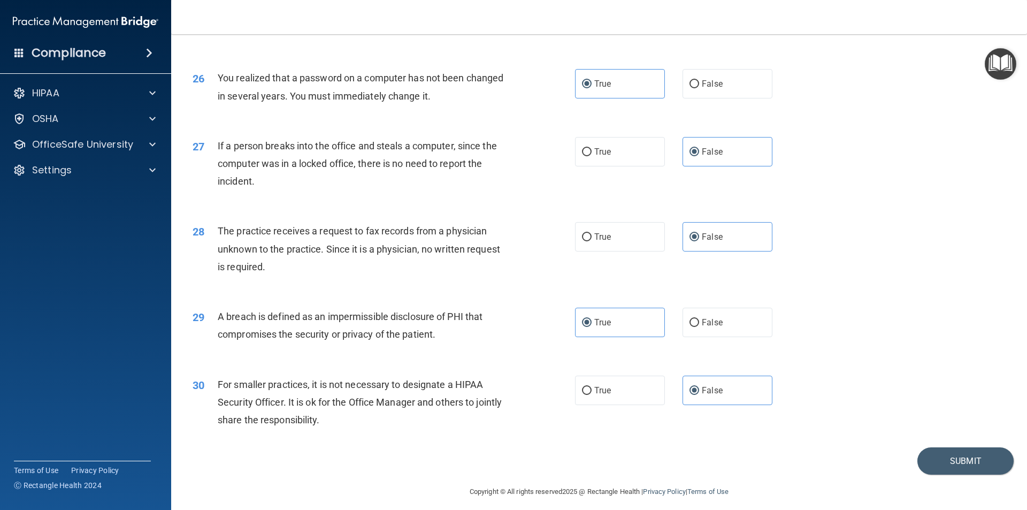
scroll to position [2021, 0]
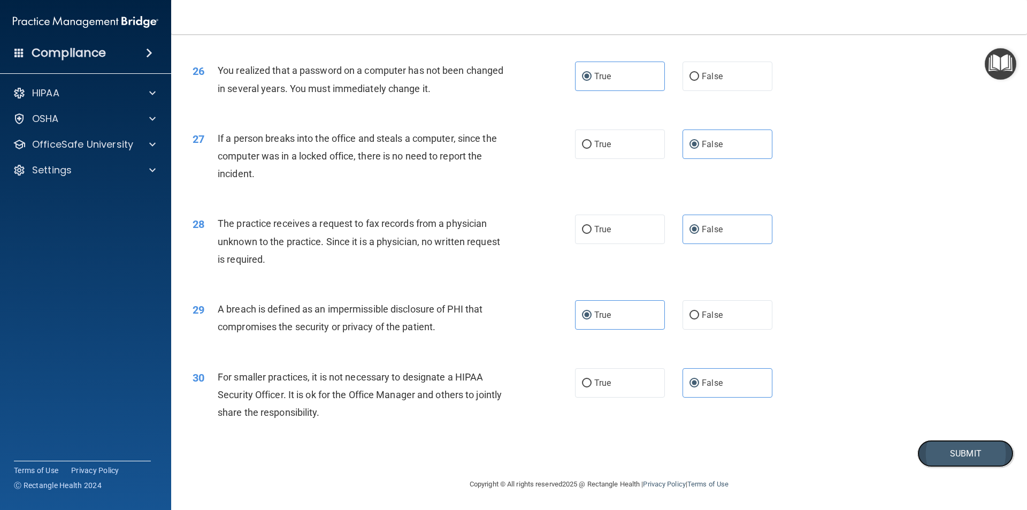
click at [955, 452] on button "Submit" at bounding box center [965, 453] width 96 height 27
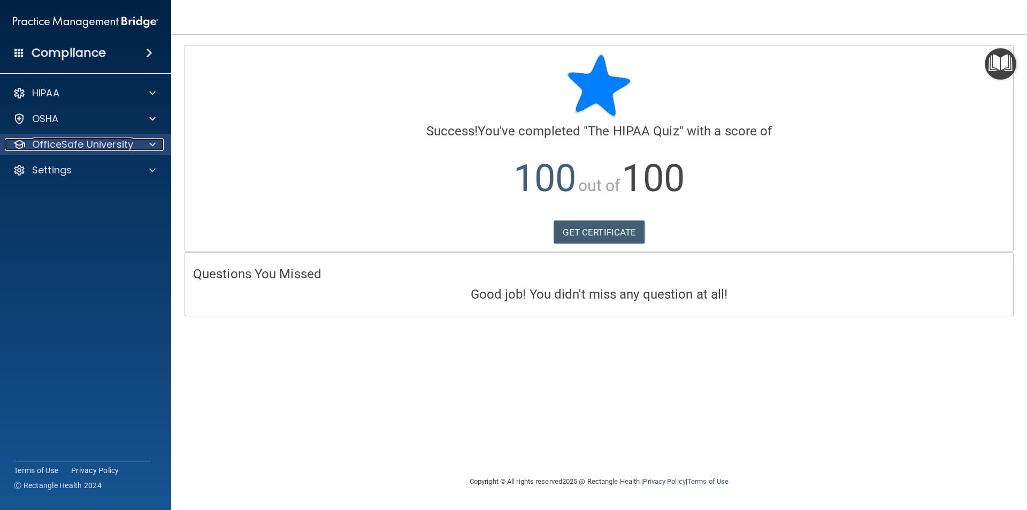
click at [106, 145] on p "OfficeSafe University" at bounding box center [82, 144] width 101 height 13
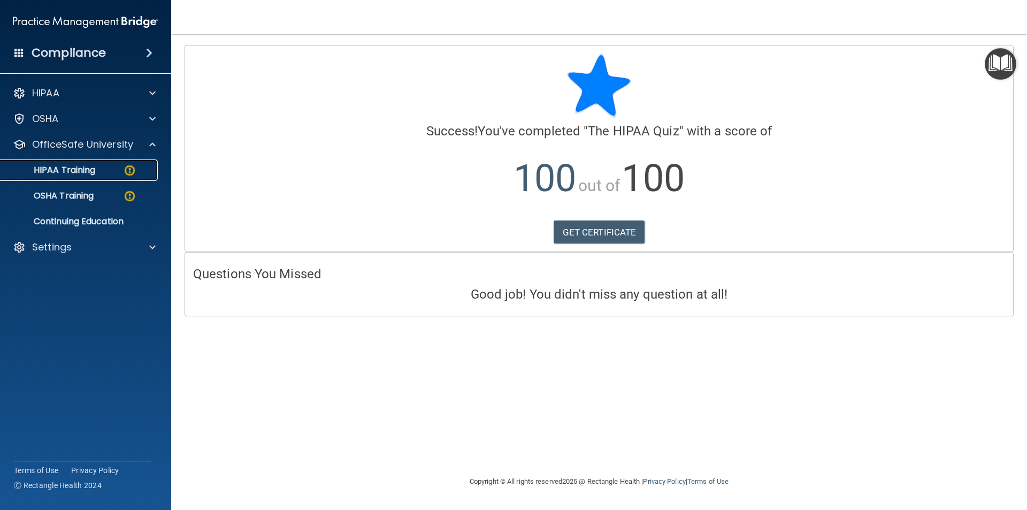
click at [124, 168] on img at bounding box center [129, 170] width 13 height 13
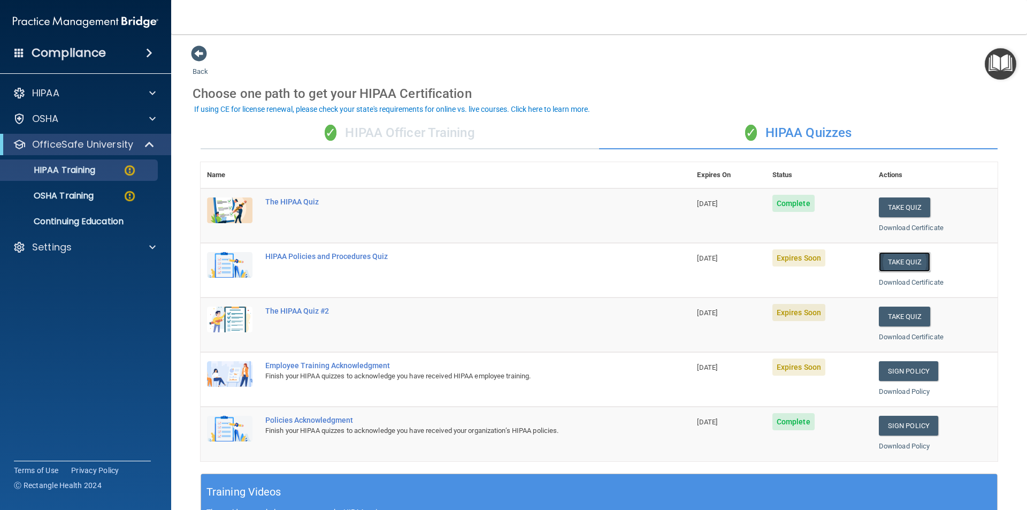
click at [891, 262] on button "Take Quiz" at bounding box center [904, 262] width 51 height 20
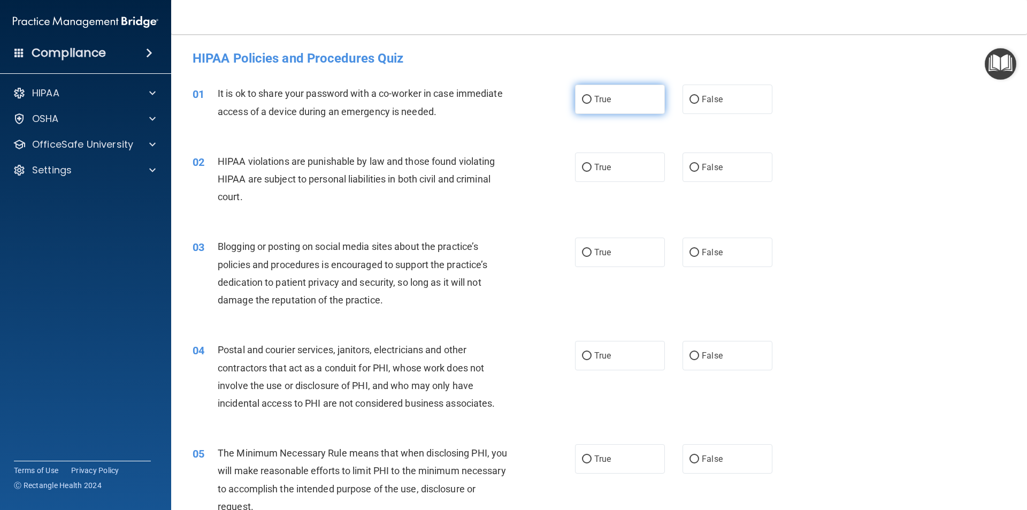
click at [587, 110] on label "True" at bounding box center [620, 98] width 90 height 29
click at [587, 104] on input "True" at bounding box center [587, 100] width 10 height 8
radio input "true"
click at [724, 97] on label "False" at bounding box center [727, 98] width 90 height 29
click at [699, 97] on input "False" at bounding box center [694, 100] width 10 height 8
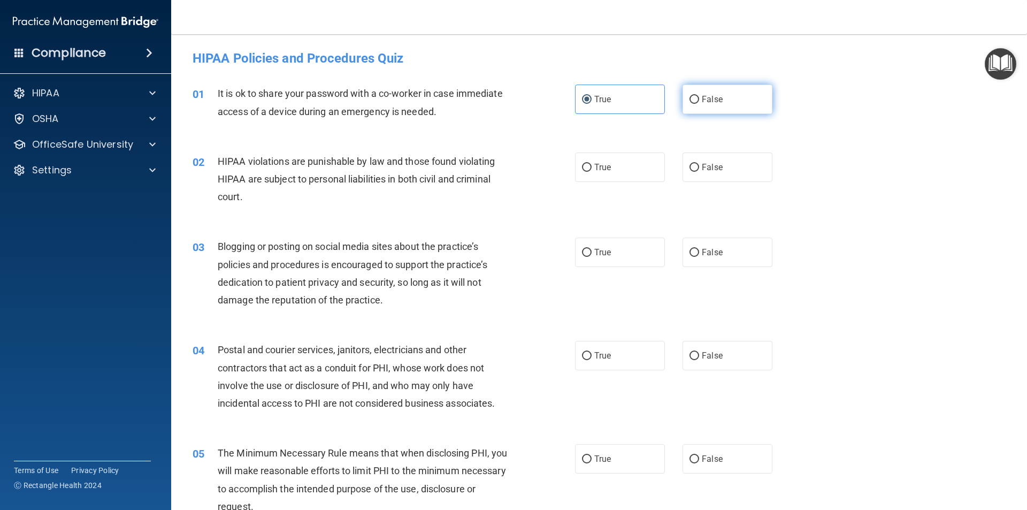
radio input "true"
radio input "false"
click at [613, 159] on label "True" at bounding box center [620, 166] width 90 height 29
click at [591, 164] on input "True" at bounding box center [587, 168] width 10 height 8
radio input "true"
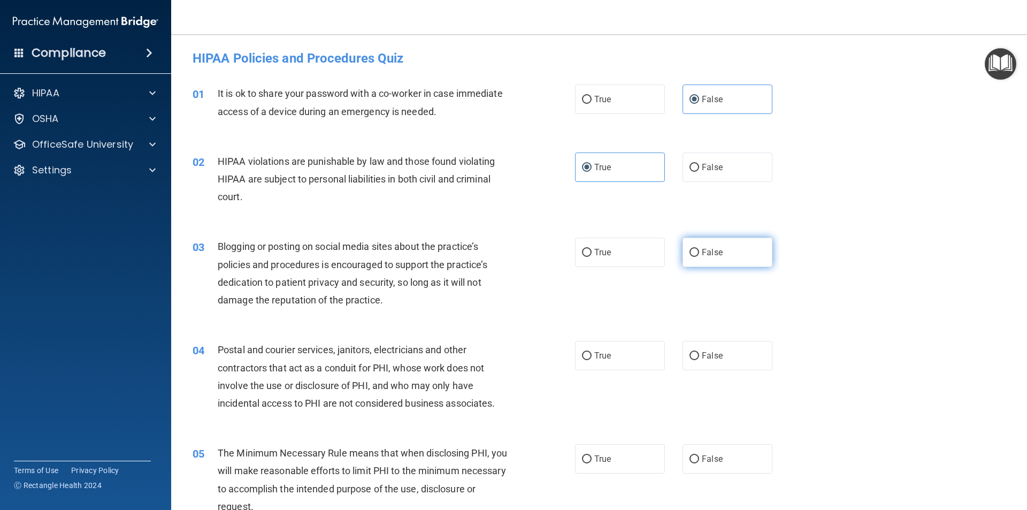
click at [697, 259] on label "False" at bounding box center [727, 251] width 90 height 29
click at [697, 257] on input "False" at bounding box center [694, 253] width 10 height 8
radio input "true"
click at [607, 340] on div "04 Postal and courier services, janitors, electricians and other contractors th…" at bounding box center [598, 378] width 829 height 103
click at [614, 352] on label "True" at bounding box center [620, 355] width 90 height 29
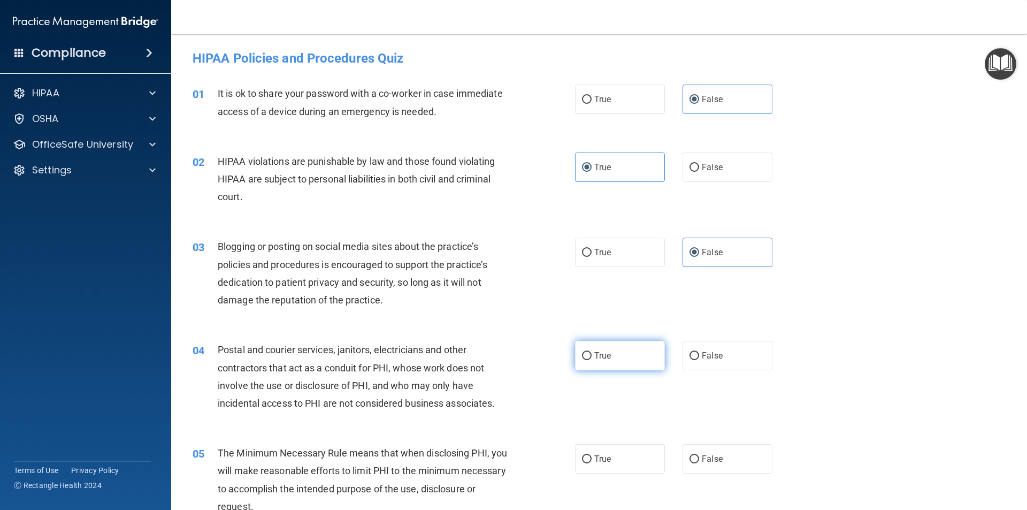
click at [591, 352] on input "True" at bounding box center [587, 356] width 10 height 8
radio input "true"
click at [590, 452] on label "True" at bounding box center [620, 458] width 90 height 29
click at [590, 455] on input "True" at bounding box center [587, 459] width 10 height 8
radio input "true"
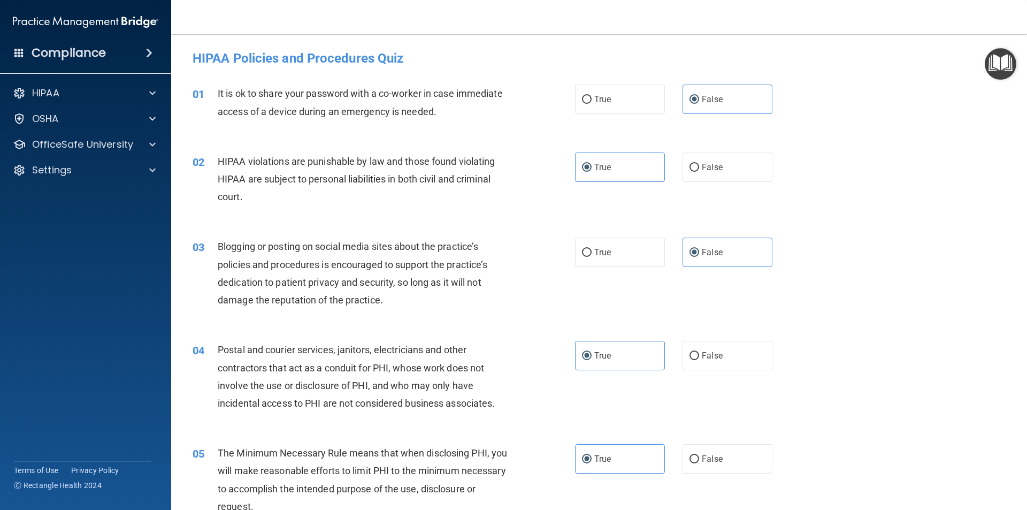
click at [912, 251] on div "03 Blogging or posting on social media sites about the practice’s policies and …" at bounding box center [598, 275] width 829 height 103
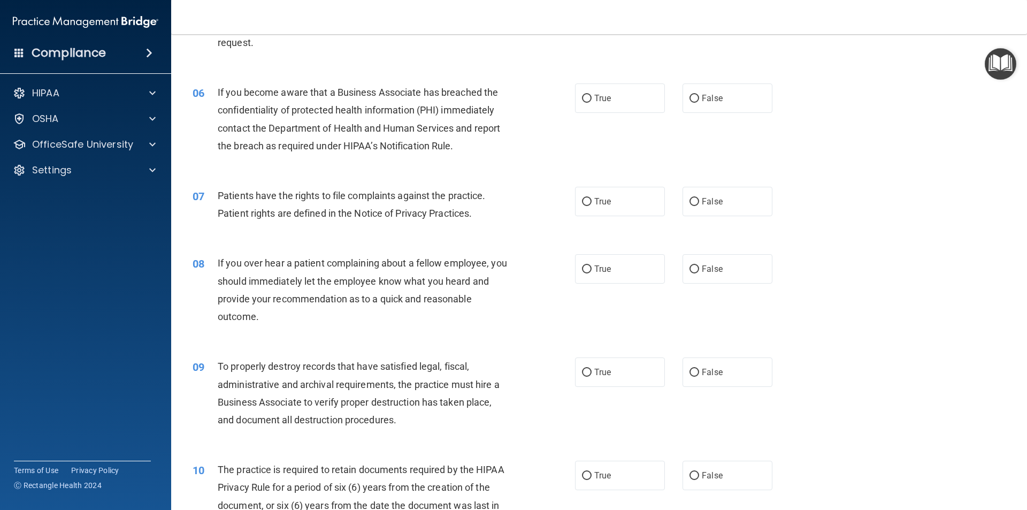
scroll to position [481, 0]
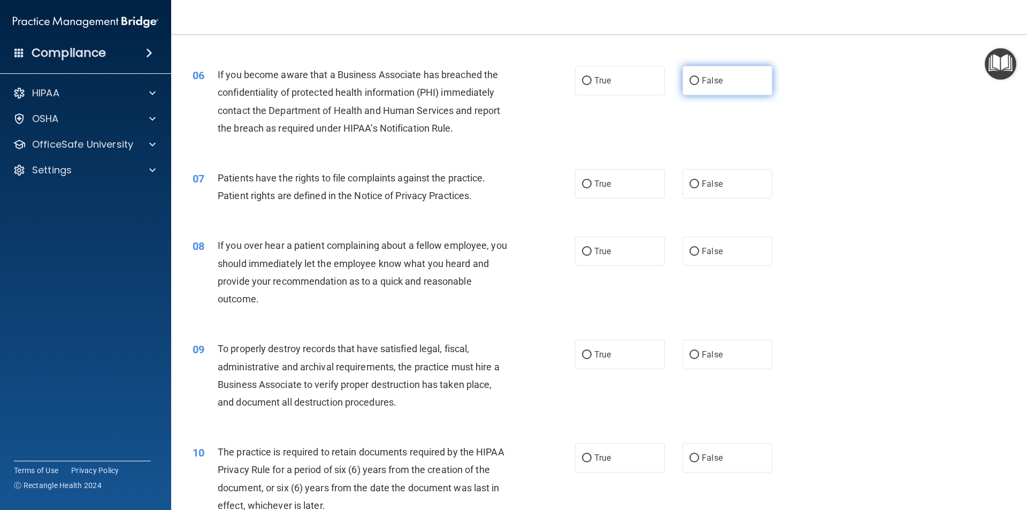
click at [694, 82] on label "False" at bounding box center [727, 80] width 90 height 29
click at [694, 82] on input "False" at bounding box center [694, 81] width 10 height 8
radio input "true"
click at [587, 186] on input "True" at bounding box center [587, 184] width 10 height 8
radio input "true"
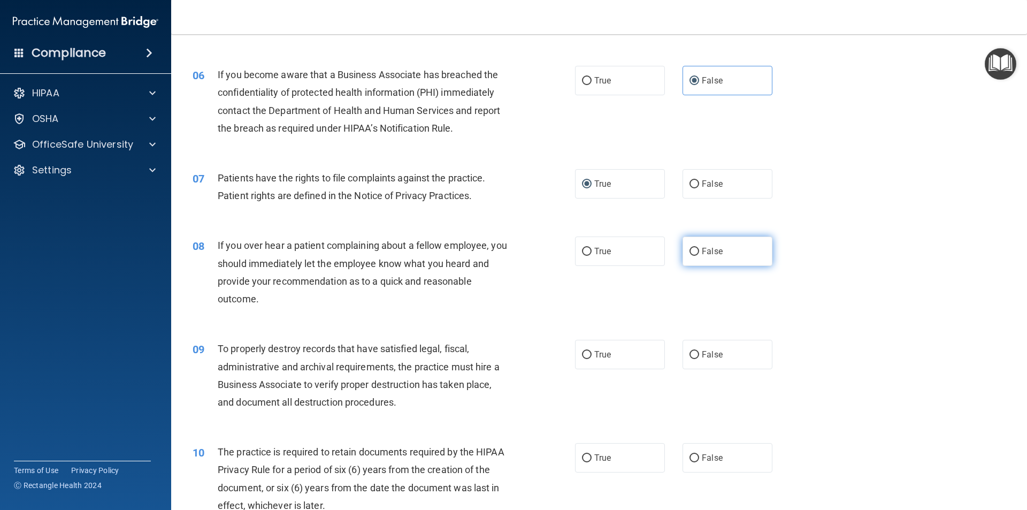
click at [710, 253] on span "False" at bounding box center [712, 251] width 21 height 10
click at [699, 253] on input "False" at bounding box center [694, 252] width 10 height 8
radio input "true"
click at [712, 360] on label "False" at bounding box center [727, 354] width 90 height 29
click at [699, 359] on input "False" at bounding box center [694, 355] width 10 height 8
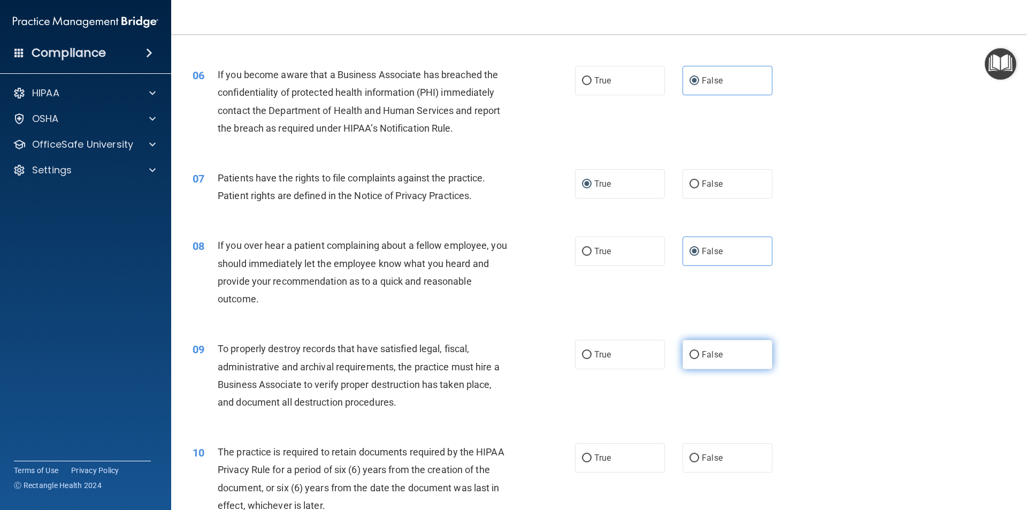
radio input "true"
click at [597, 457] on span "True" at bounding box center [602, 457] width 17 height 10
click at [591, 457] on input "True" at bounding box center [587, 458] width 10 height 8
radio input "true"
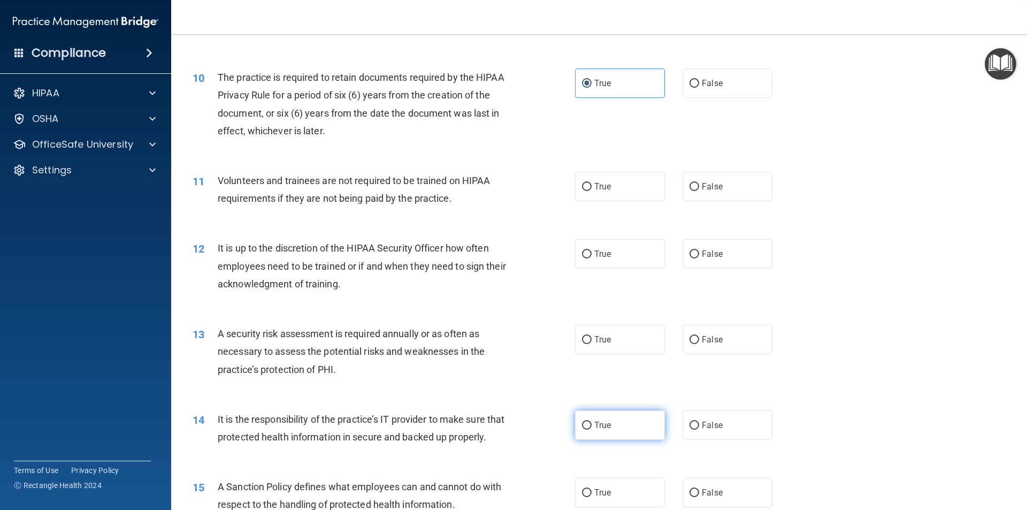
scroll to position [963, 0]
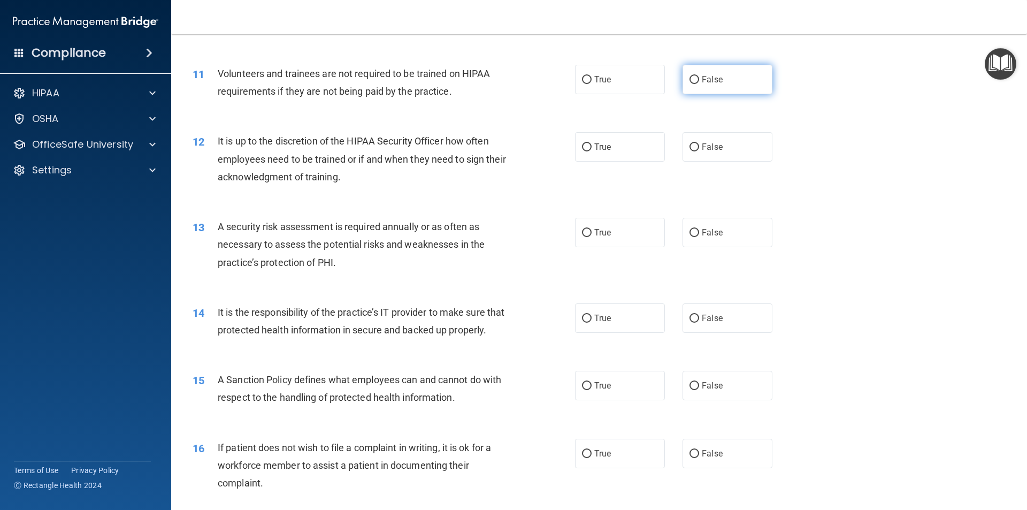
click at [702, 79] on span "False" at bounding box center [712, 79] width 21 height 10
click at [699, 79] on input "False" at bounding box center [694, 80] width 10 height 8
radio input "true"
click at [694, 152] on label "False" at bounding box center [727, 146] width 90 height 29
click at [694, 151] on input "False" at bounding box center [694, 147] width 10 height 8
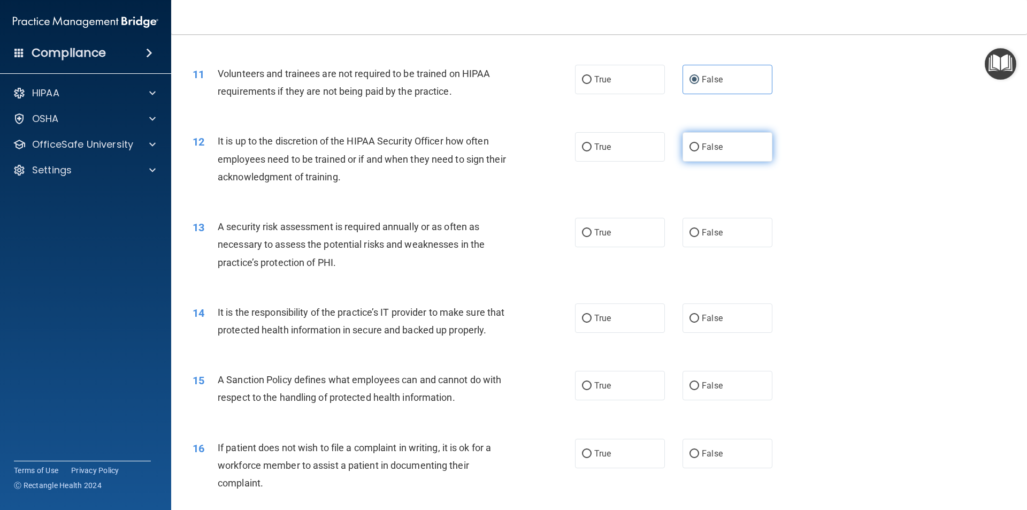
radio input "true"
click at [594, 227] on span "True" at bounding box center [602, 232] width 17 height 10
click at [591, 229] on input "True" at bounding box center [587, 233] width 10 height 8
radio input "true"
click at [712, 323] on label "False" at bounding box center [727, 317] width 90 height 29
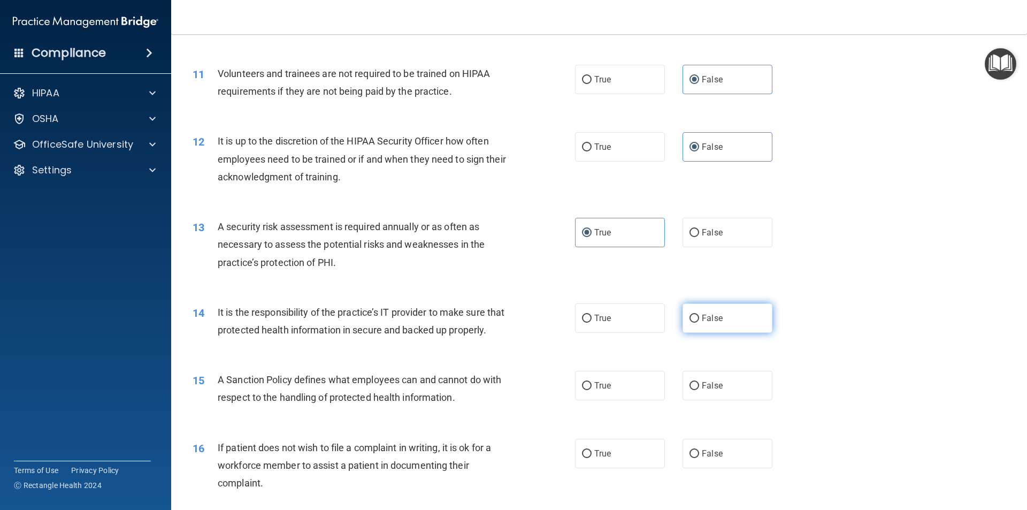
click at [699, 322] on input "False" at bounding box center [694, 318] width 10 height 8
radio input "true"
click at [707, 397] on label "False" at bounding box center [727, 385] width 90 height 29
click at [699, 390] on input "False" at bounding box center [694, 386] width 10 height 8
radio input "true"
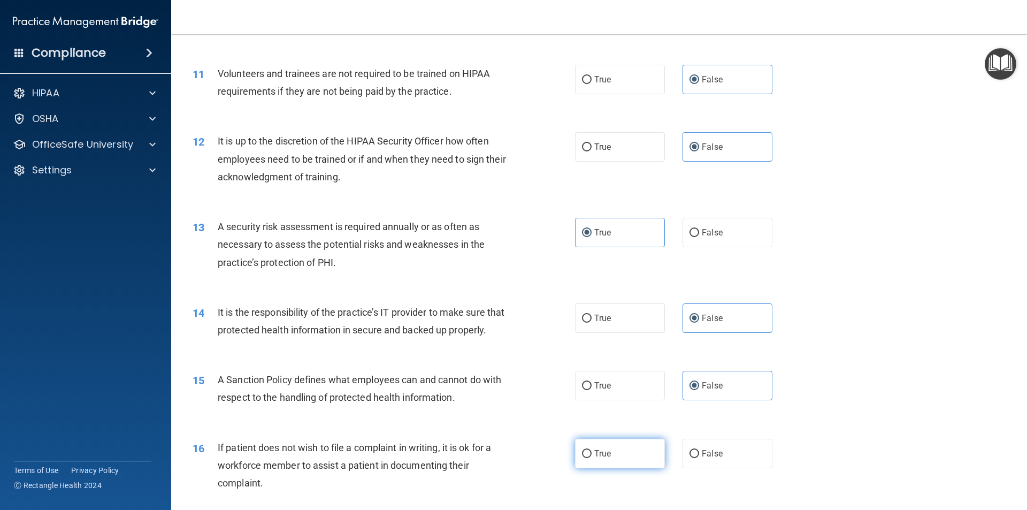
click at [621, 468] on label "True" at bounding box center [620, 453] width 90 height 29
click at [591, 458] on input "True" at bounding box center [587, 454] width 10 height 8
radio input "true"
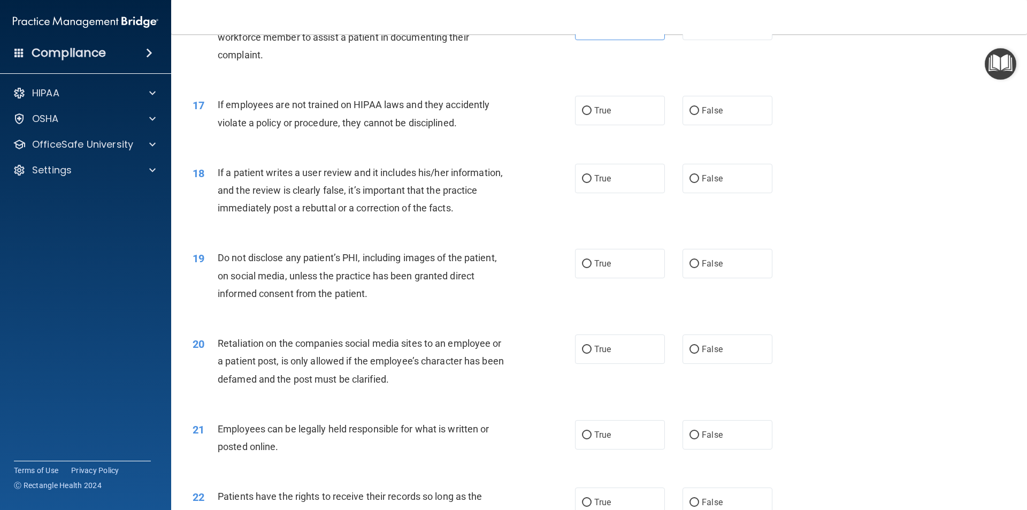
scroll to position [1444, 0]
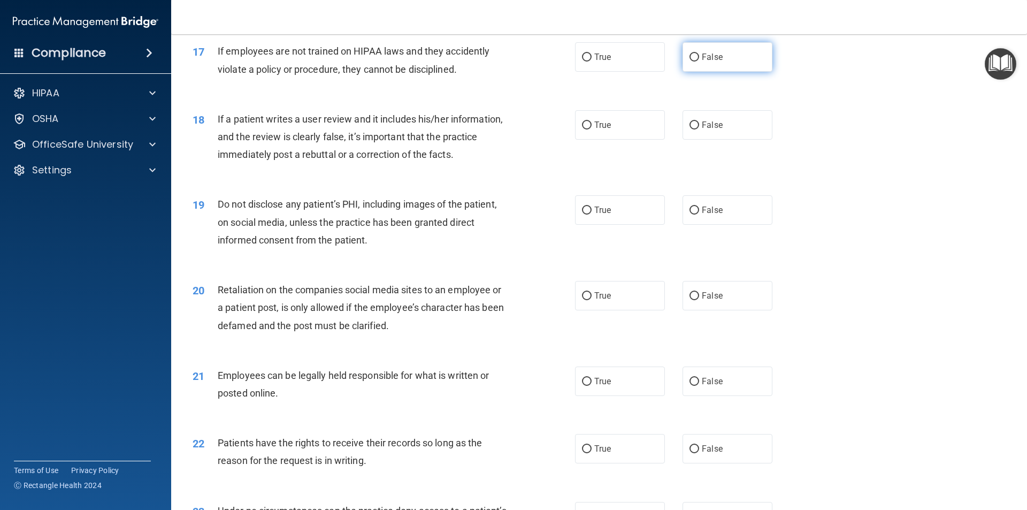
click at [725, 72] on label "False" at bounding box center [727, 56] width 90 height 29
click at [699, 61] on input "False" at bounding box center [694, 57] width 10 height 8
radio input "true"
click at [717, 131] on label "False" at bounding box center [727, 124] width 90 height 29
click at [699, 129] on input "False" at bounding box center [694, 125] width 10 height 8
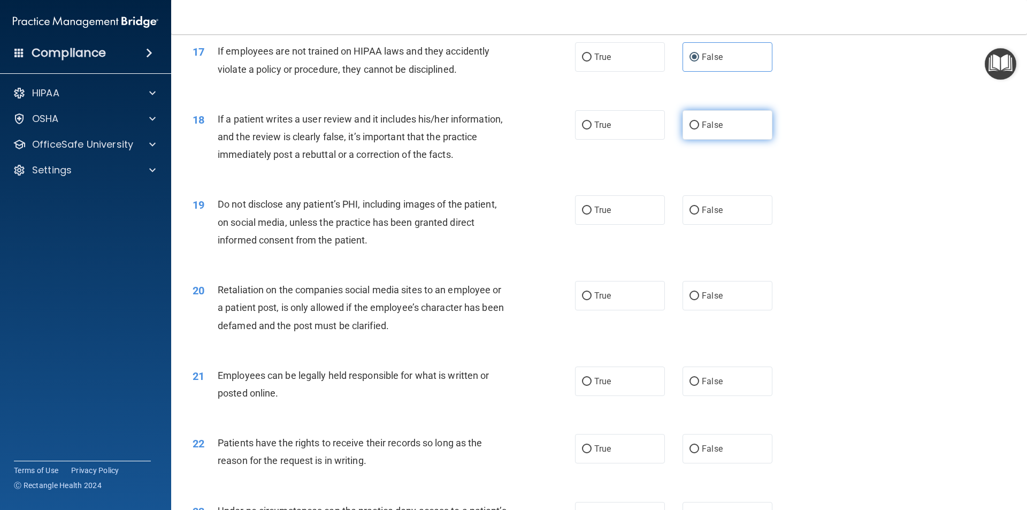
radio input "true"
click at [629, 225] on label "True" at bounding box center [620, 209] width 90 height 29
click at [591, 214] on input "True" at bounding box center [587, 210] width 10 height 8
radio input "true"
click at [717, 310] on label "False" at bounding box center [727, 295] width 90 height 29
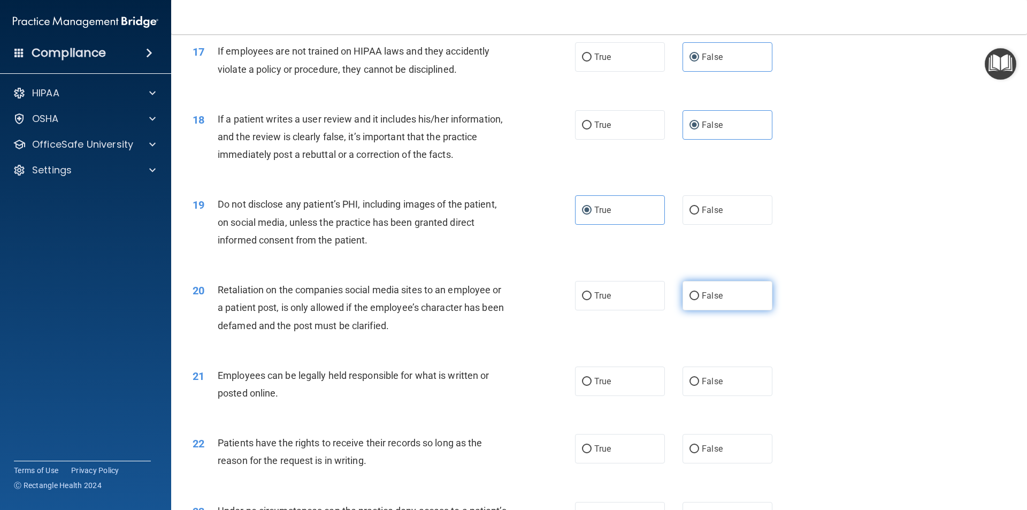
click at [699, 300] on input "False" at bounding box center [694, 296] width 10 height 8
radio input "true"
click at [601, 386] on span "True" at bounding box center [602, 381] width 17 height 10
click at [591, 386] on input "True" at bounding box center [587, 382] width 10 height 8
radio input "true"
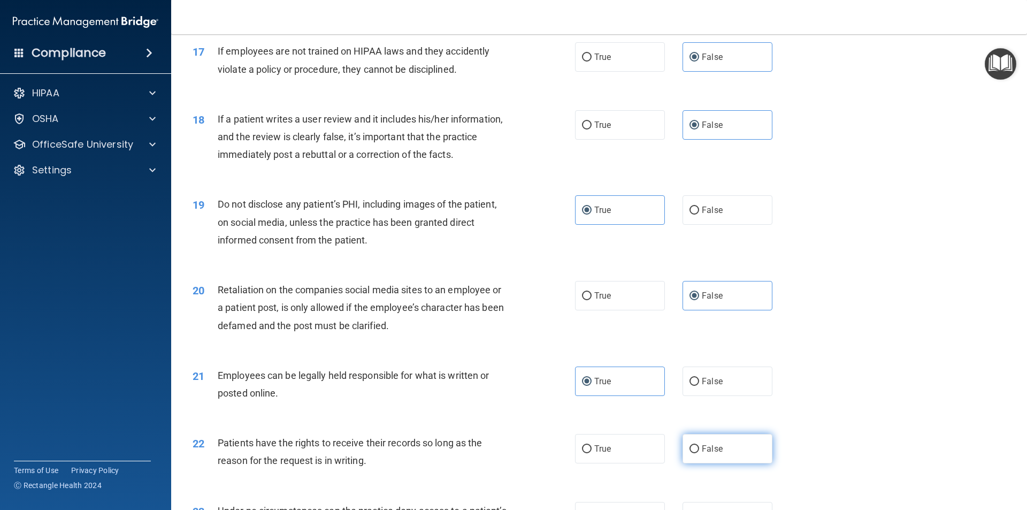
click at [691, 453] on input "False" at bounding box center [694, 449] width 10 height 8
radio input "true"
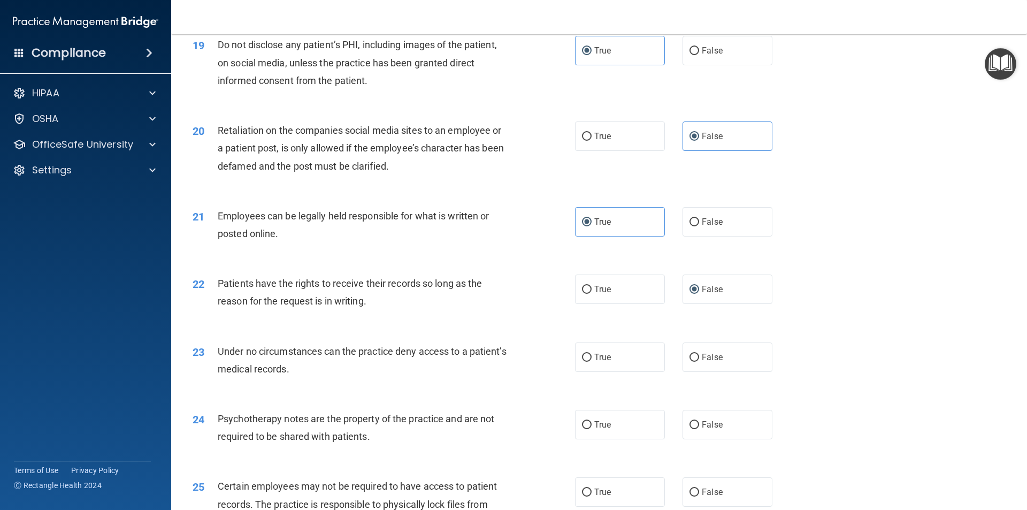
scroll to position [1604, 0]
click at [705, 371] on label "False" at bounding box center [727, 355] width 90 height 29
click at [699, 360] on input "False" at bounding box center [694, 356] width 10 height 8
radio input "true"
click at [606, 428] on span "True" at bounding box center [602, 423] width 17 height 10
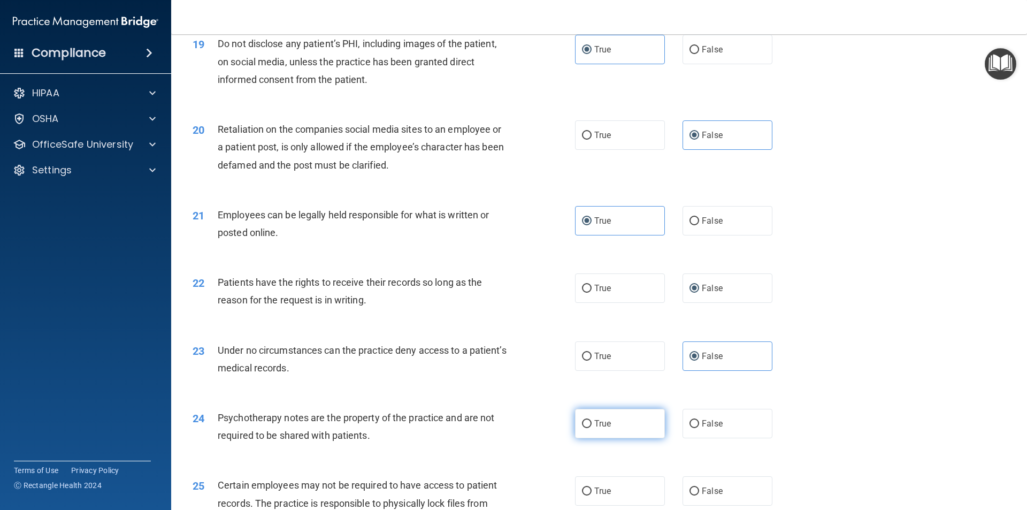
click at [591, 428] on input "True" at bounding box center [587, 424] width 10 height 8
radio input "true"
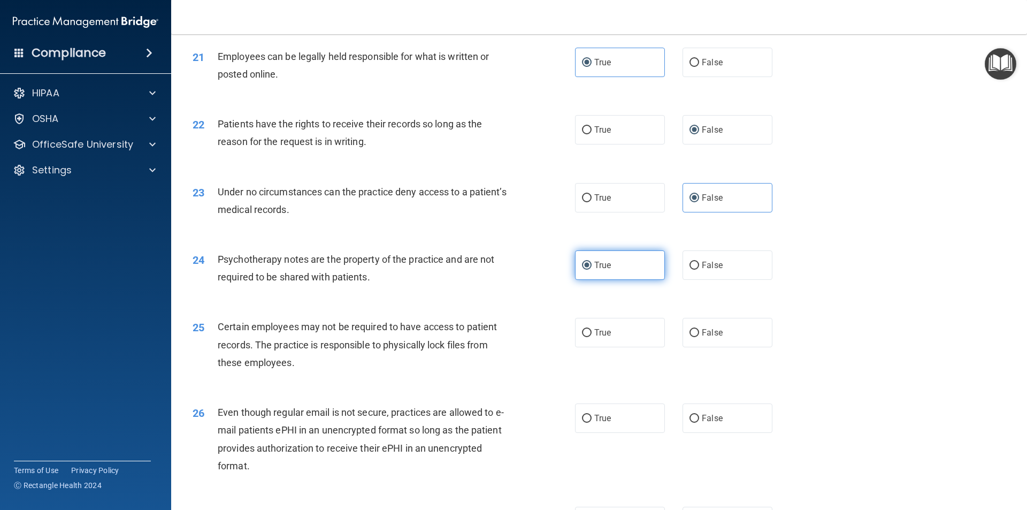
scroll to position [1765, 0]
click at [611, 345] on label "True" at bounding box center [620, 330] width 90 height 29
click at [591, 335] on input "True" at bounding box center [587, 331] width 10 height 8
radio input "true"
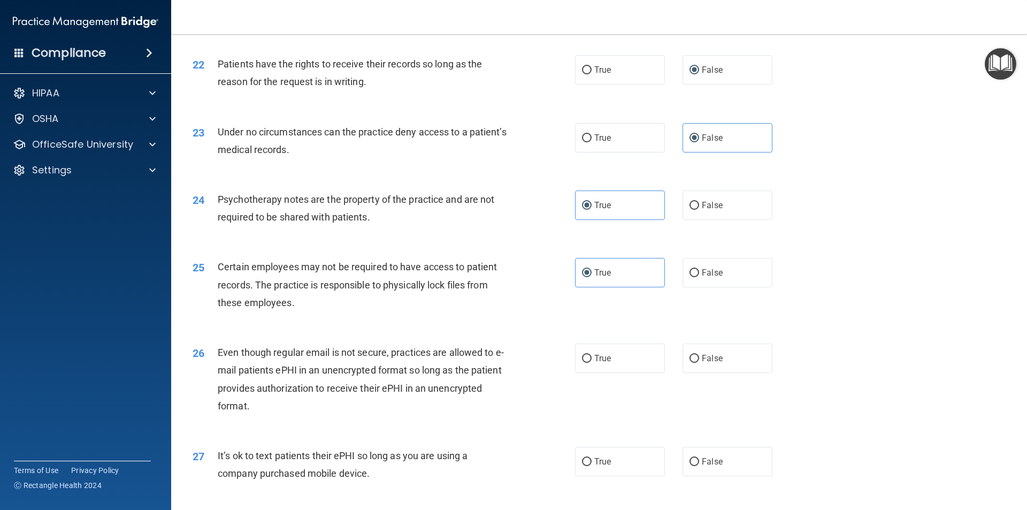
scroll to position [1872, 0]
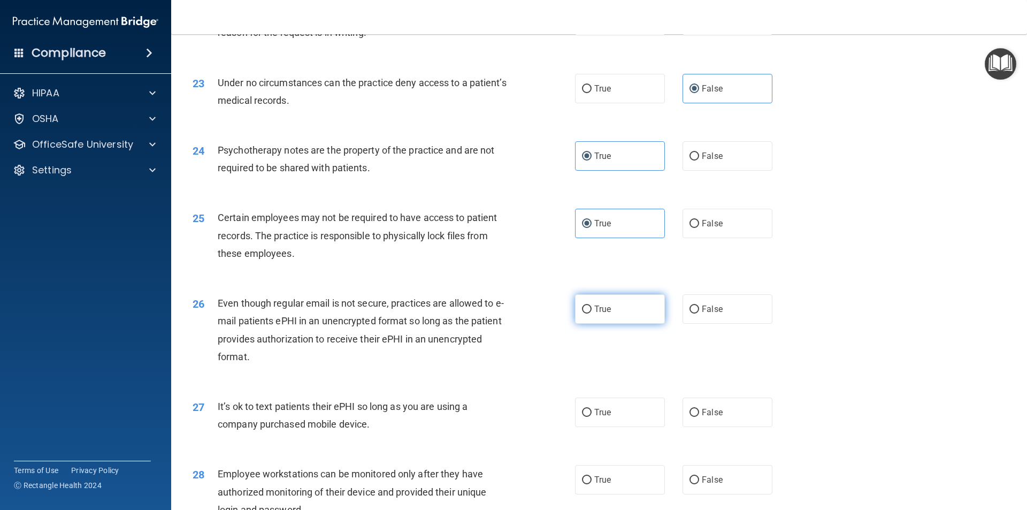
click at [596, 314] on span "True" at bounding box center [602, 309] width 17 height 10
click at [591, 313] on input "True" at bounding box center [587, 309] width 10 height 8
radio input "true"
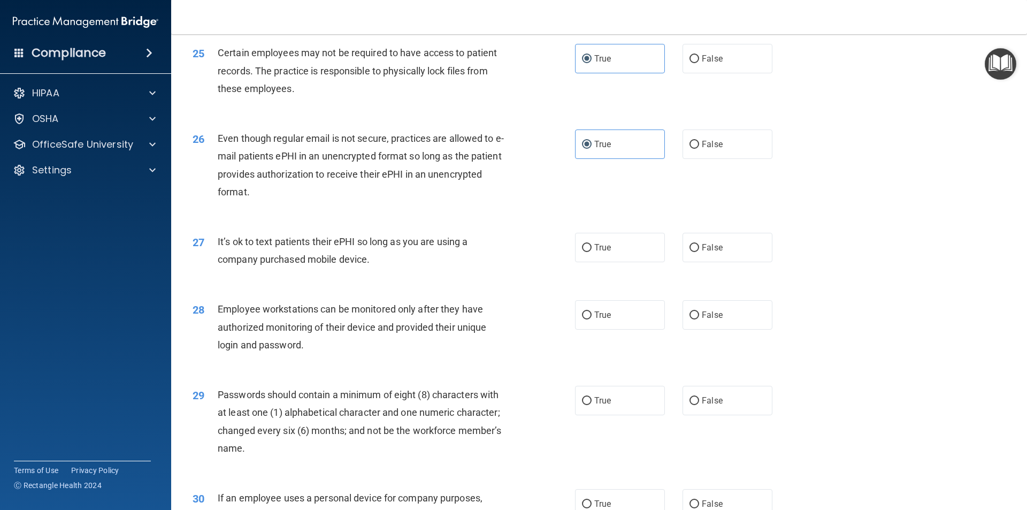
scroll to position [2086, 0]
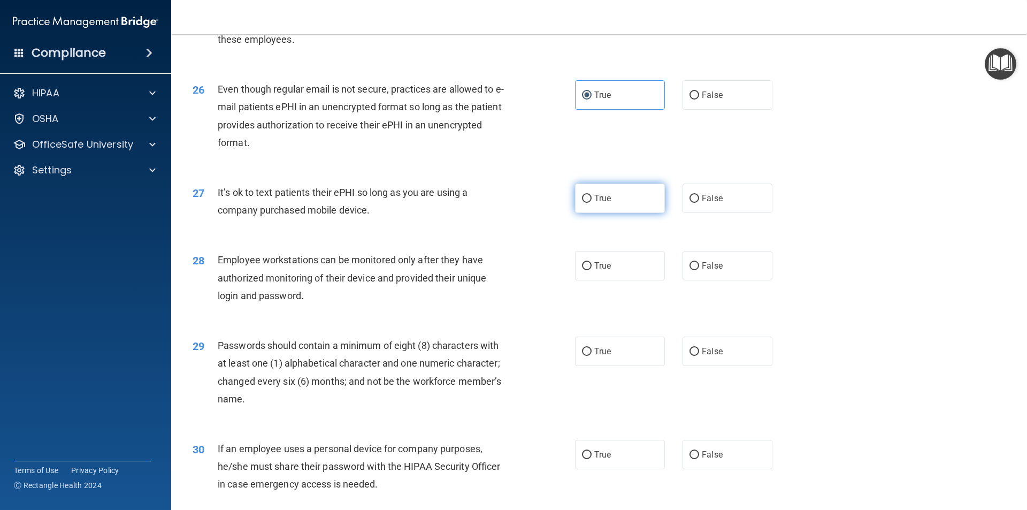
click at [606, 213] on label "True" at bounding box center [620, 197] width 90 height 29
click at [591, 203] on input "True" at bounding box center [587, 199] width 10 height 8
radio input "true"
click at [727, 213] on label "False" at bounding box center [727, 197] width 90 height 29
click at [699, 203] on input "False" at bounding box center [694, 199] width 10 height 8
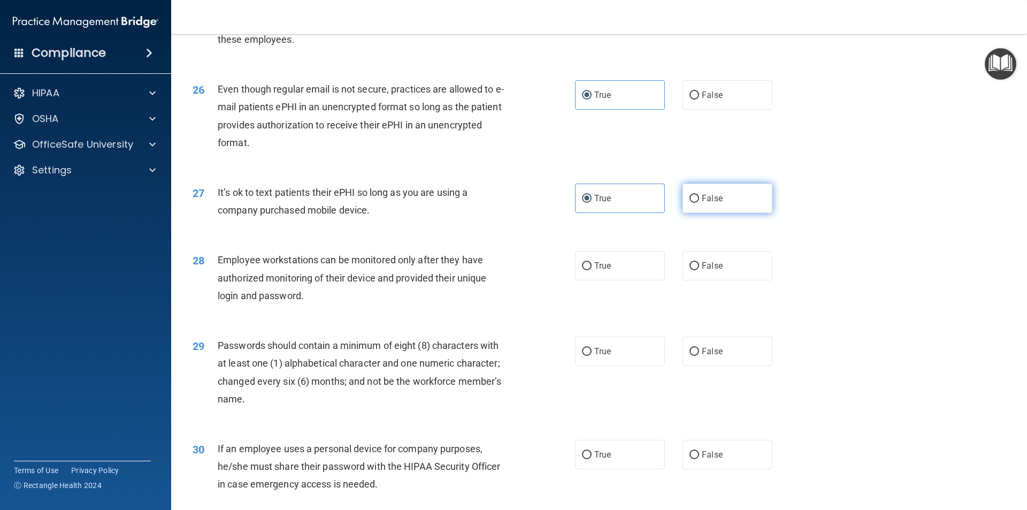
radio input "true"
radio input "false"
click at [711, 271] on span "False" at bounding box center [712, 265] width 21 height 10
click at [699, 270] on input "False" at bounding box center [694, 266] width 10 height 8
radio input "true"
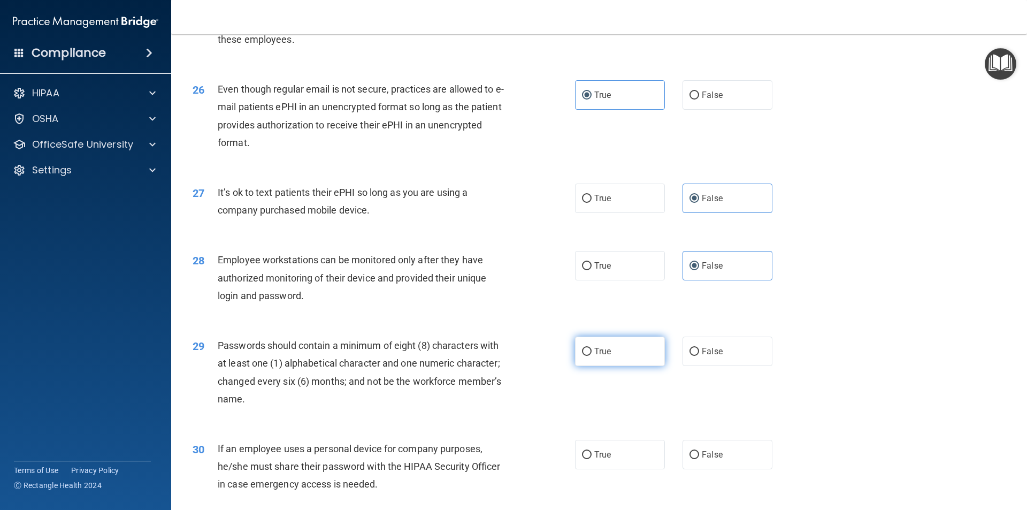
click at [595, 356] on span "True" at bounding box center [602, 351] width 17 height 10
click at [591, 356] on input "True" at bounding box center [587, 352] width 10 height 8
radio input "true"
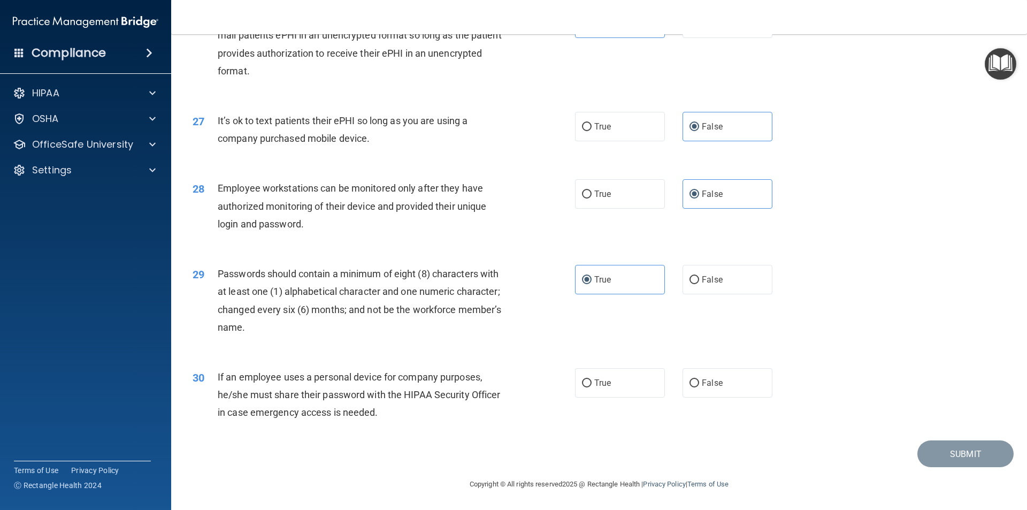
scroll to position [2175, 0]
click at [711, 381] on span "False" at bounding box center [712, 383] width 21 height 10
click at [699, 381] on input "False" at bounding box center [694, 383] width 10 height 8
radio input "true"
click at [961, 453] on button "Submit" at bounding box center [965, 453] width 96 height 27
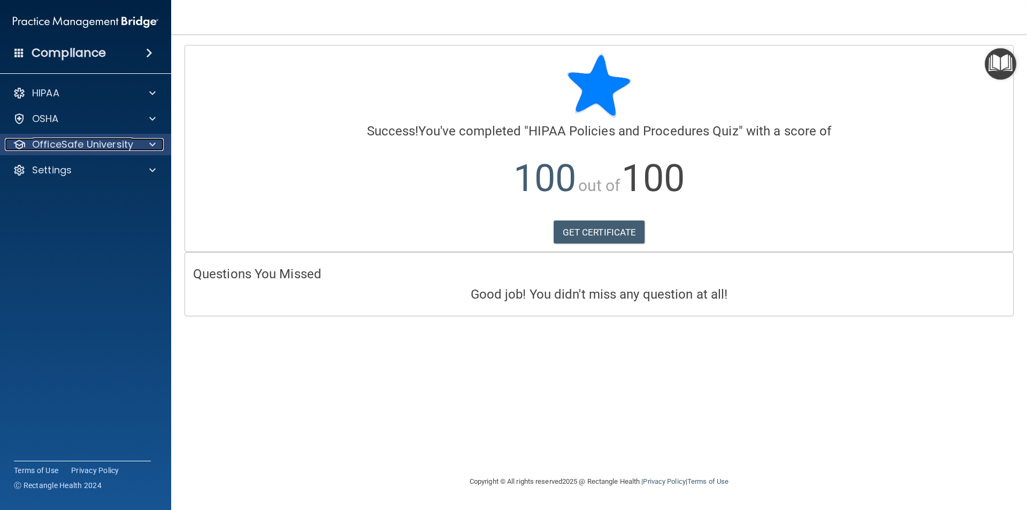
click at [124, 141] on p "OfficeSafe University" at bounding box center [82, 144] width 101 height 13
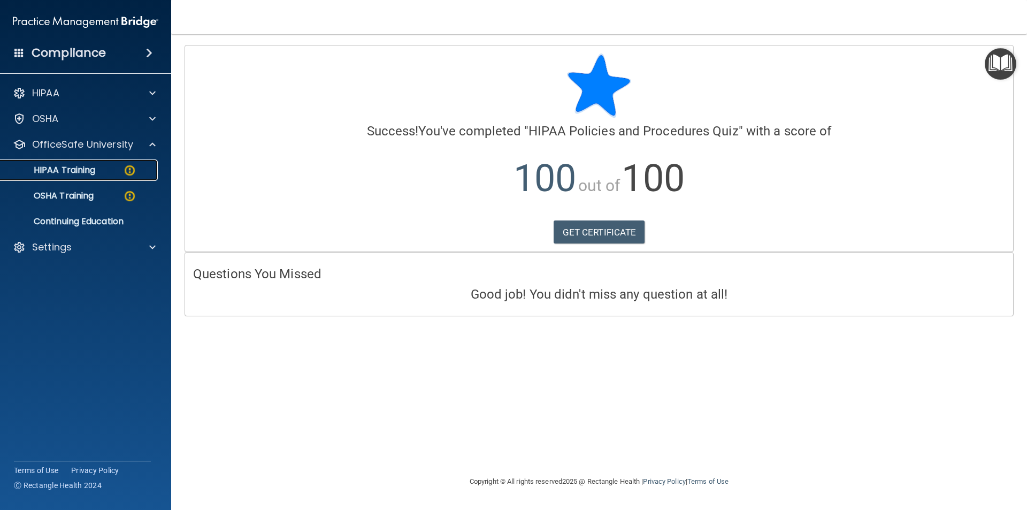
click at [104, 171] on div "HIPAA Training" at bounding box center [80, 170] width 146 height 11
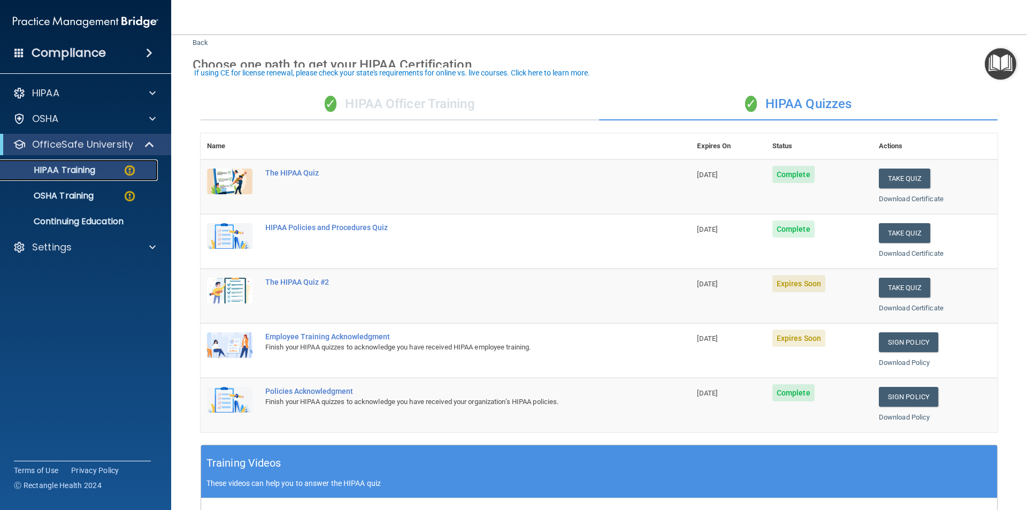
scroll to position [53, 0]
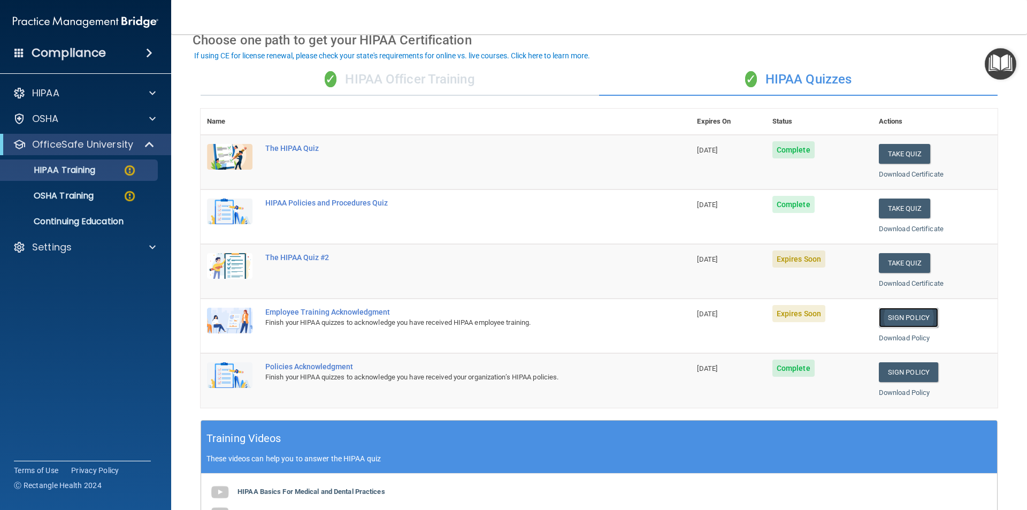
click at [925, 318] on link "Sign Policy" at bounding box center [908, 317] width 59 height 20
click at [74, 160] on link "HIPAA Training" at bounding box center [73, 169] width 168 height 21
click at [83, 190] on p "OSHA Training" at bounding box center [50, 195] width 87 height 11
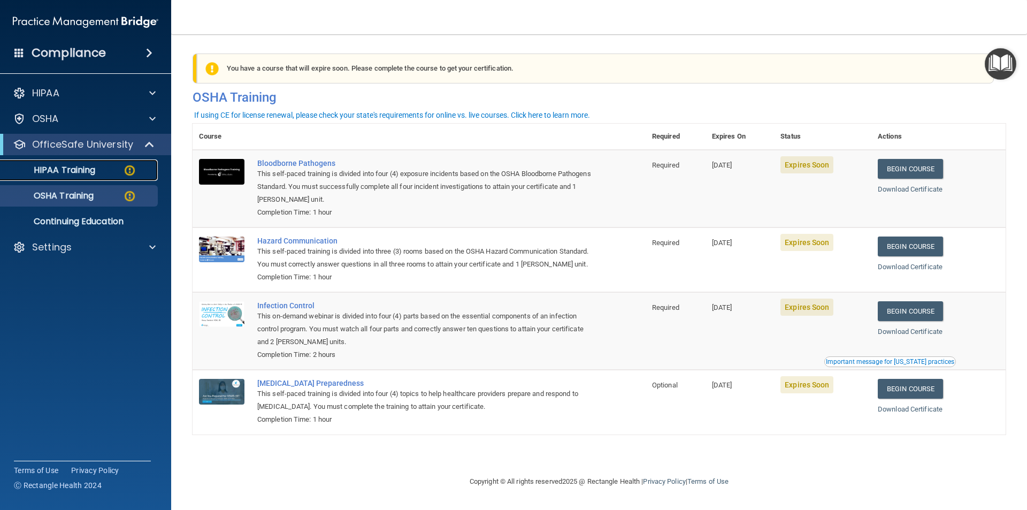
click at [83, 170] on p "HIPAA Training" at bounding box center [51, 170] width 88 height 11
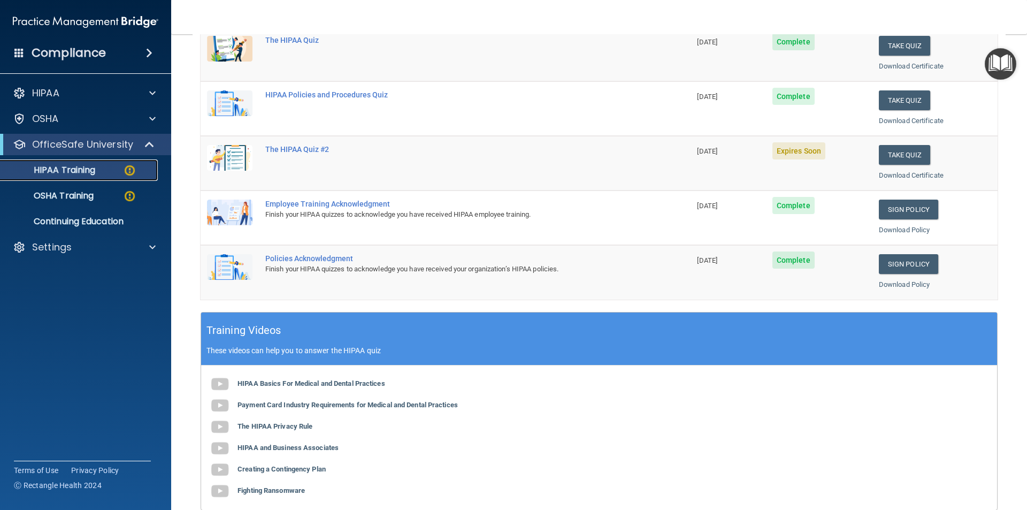
scroll to position [160, 0]
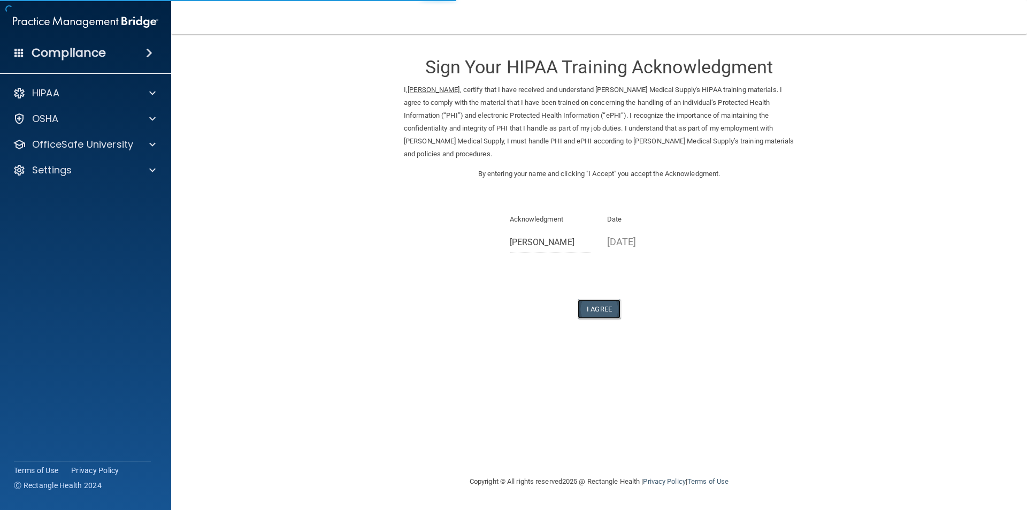
click at [616, 305] on button "I Agree" at bounding box center [599, 309] width 43 height 20
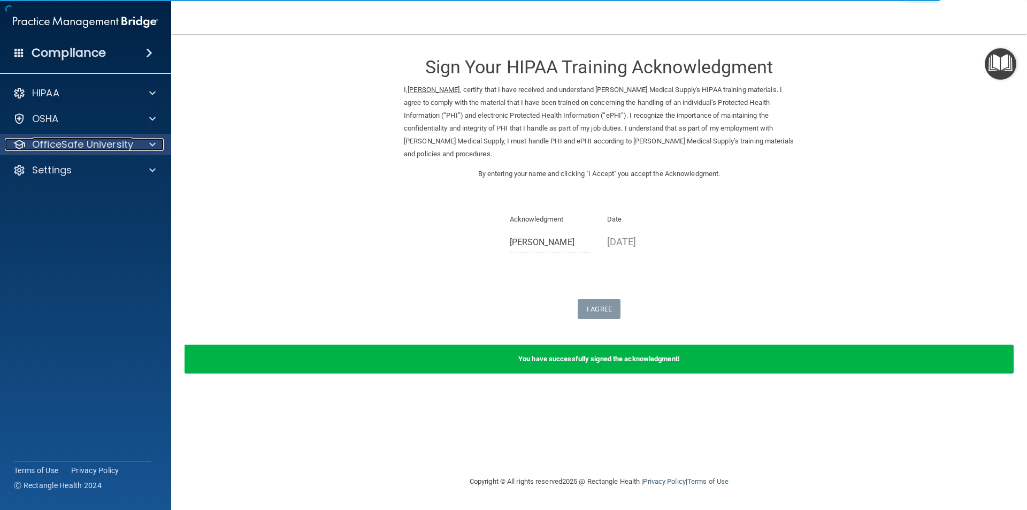
click at [149, 143] on span at bounding box center [152, 144] width 6 height 13
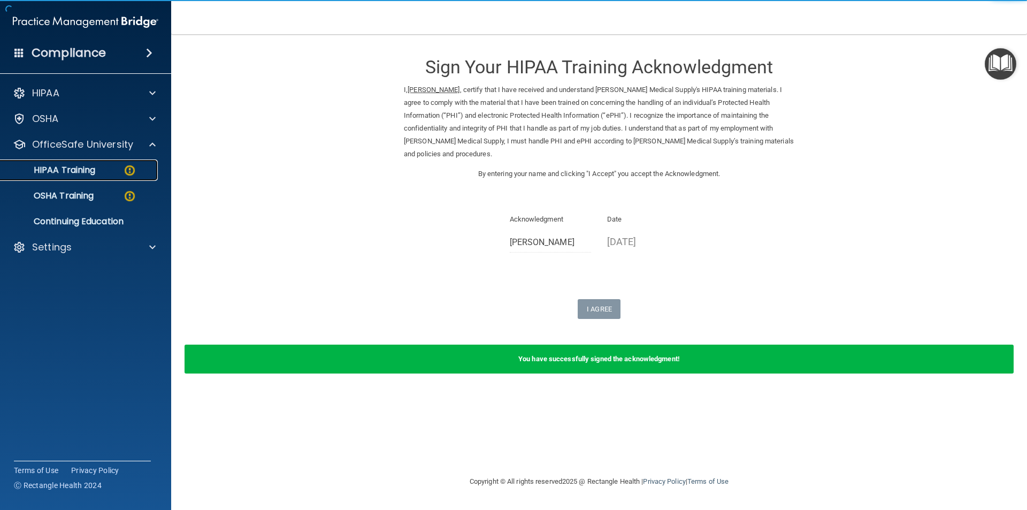
click at [97, 172] on div "HIPAA Training" at bounding box center [80, 170] width 146 height 11
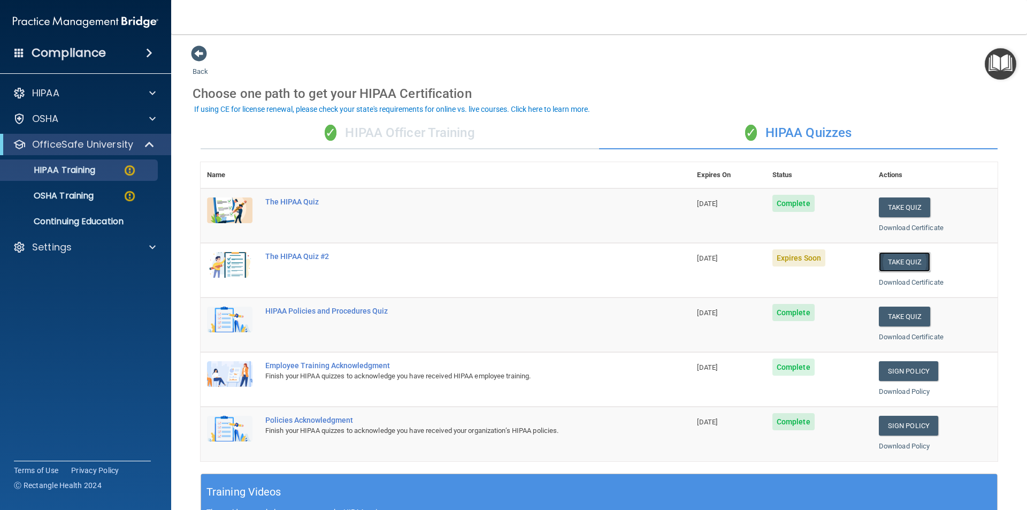
click at [900, 263] on button "Take Quiz" at bounding box center [904, 262] width 51 height 20
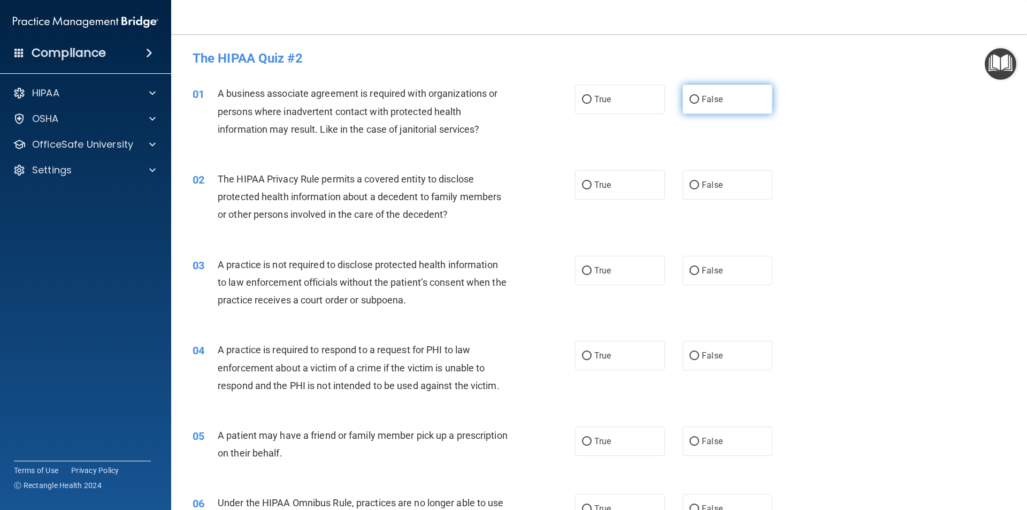
click at [695, 99] on label "False" at bounding box center [727, 98] width 90 height 29
click at [695, 99] on input "False" at bounding box center [694, 100] width 10 height 8
radio input "true"
click at [714, 99] on span "False" at bounding box center [712, 99] width 21 height 10
click at [699, 99] on input "False" at bounding box center [694, 100] width 10 height 8
